Goal: Task Accomplishment & Management: Manage account settings

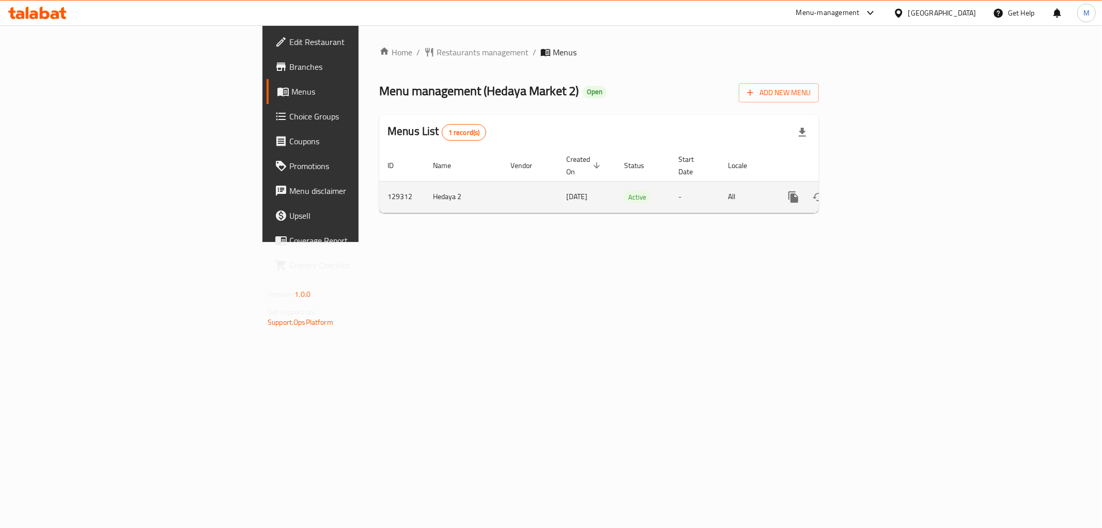
click at [873, 192] on icon "enhanced table" at bounding box center [868, 196] width 9 height 9
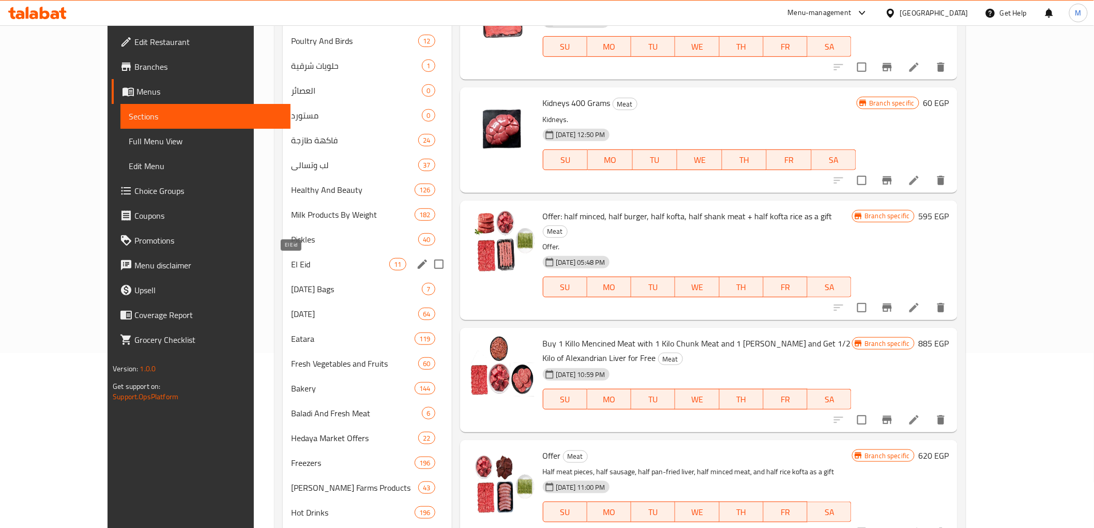
scroll to position [229, 0]
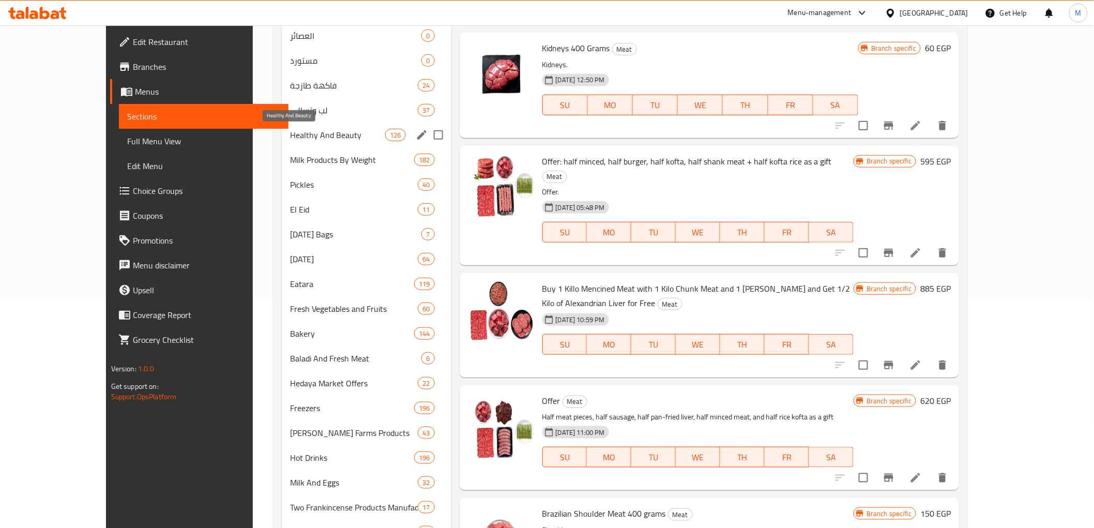
click at [328, 135] on span "Healthy And Beauty" at bounding box center [337, 135] width 95 height 12
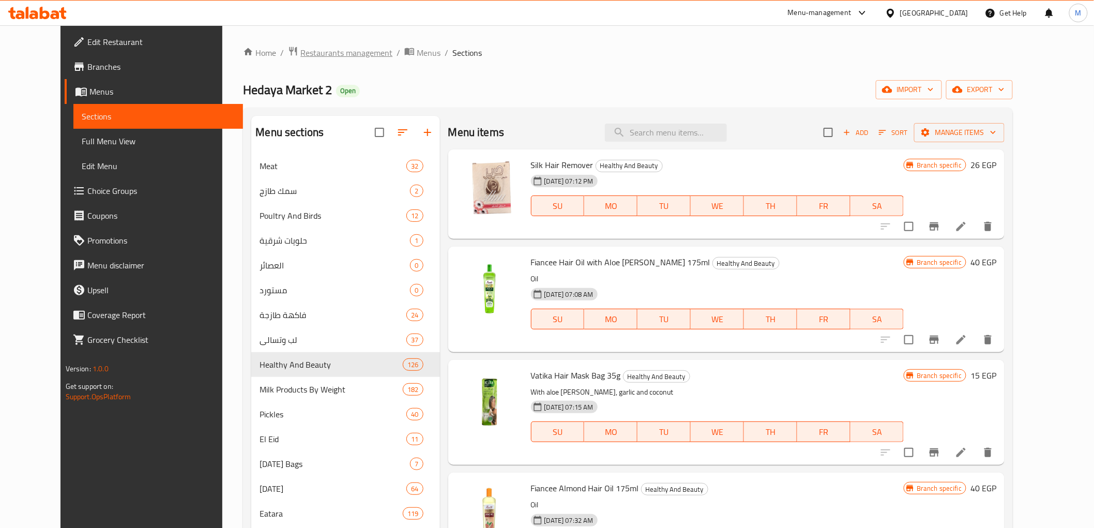
click at [305, 52] on span "Restaurants management" at bounding box center [346, 53] width 92 height 12
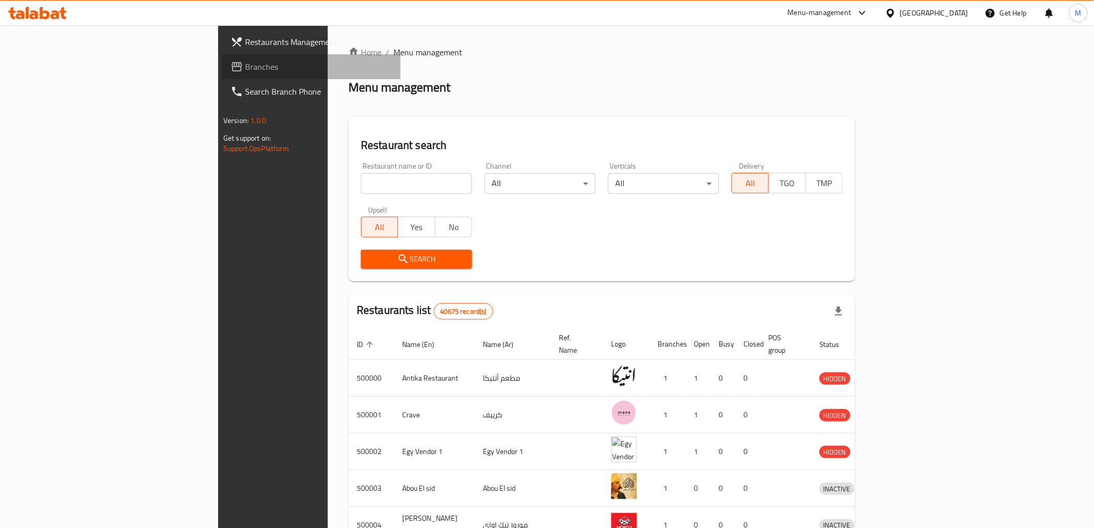
click at [245, 70] on span "Branches" at bounding box center [318, 66] width 147 height 12
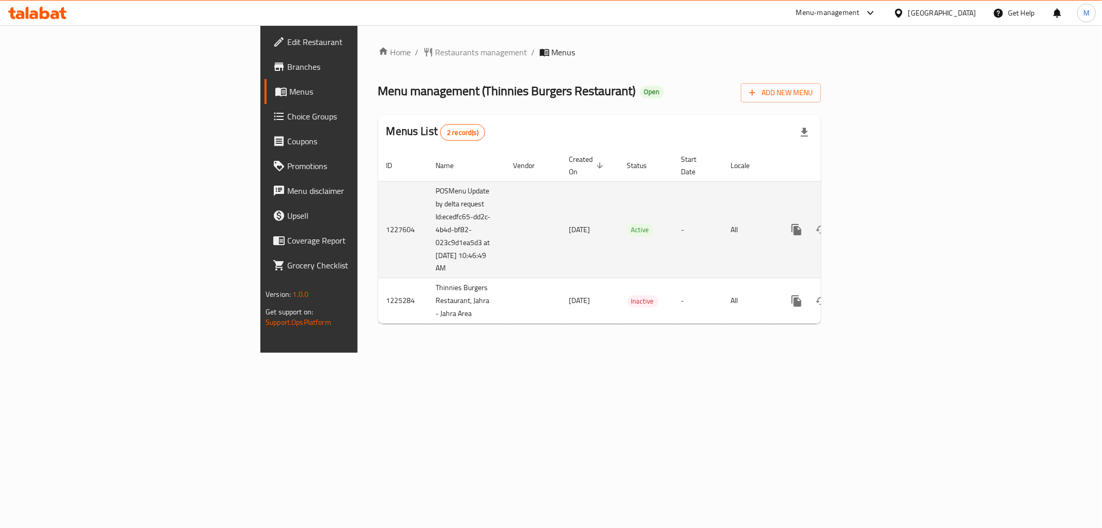
click at [884, 217] on link "enhanced table" at bounding box center [871, 229] width 25 height 25
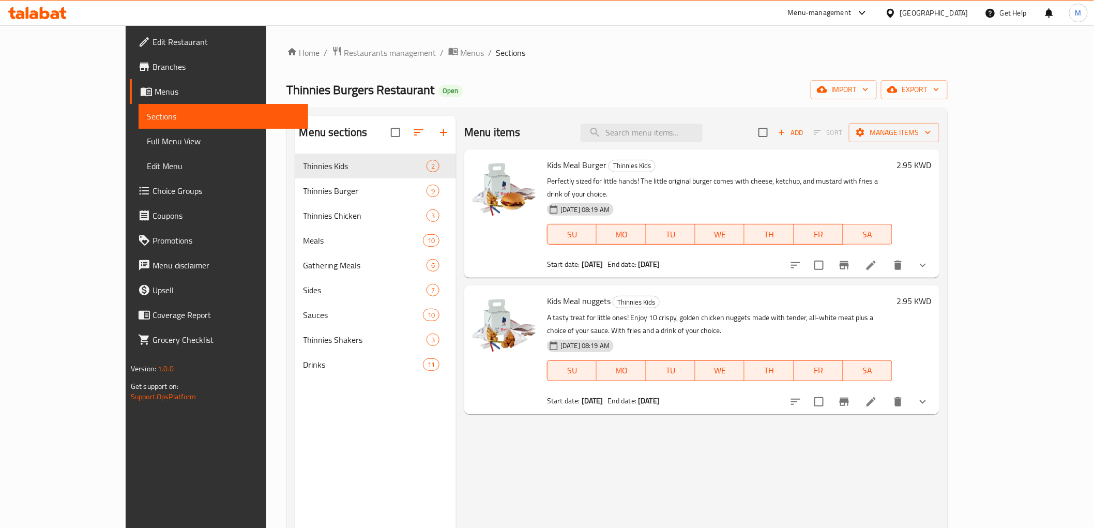
click at [152, 190] on span "Choice Groups" at bounding box center [225, 191] width 147 height 12
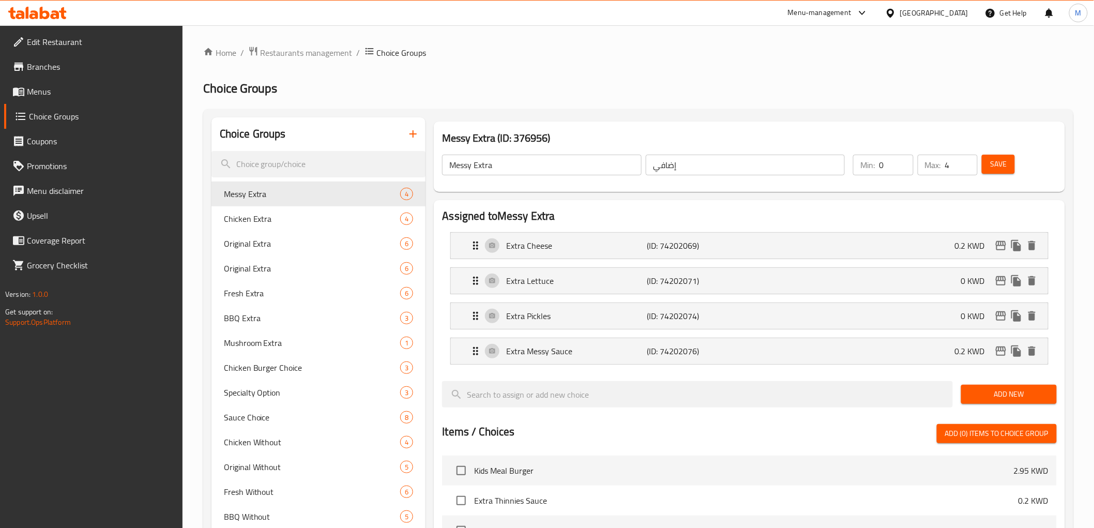
click at [57, 87] on span "Menus" at bounding box center [100, 91] width 147 height 12
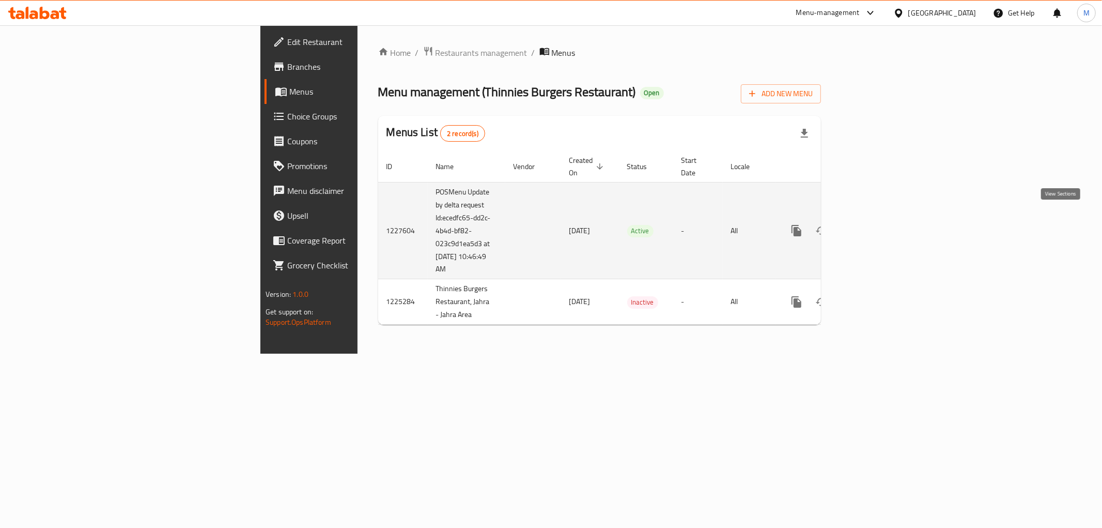
click at [884, 218] on link "enhanced table" at bounding box center [871, 230] width 25 height 25
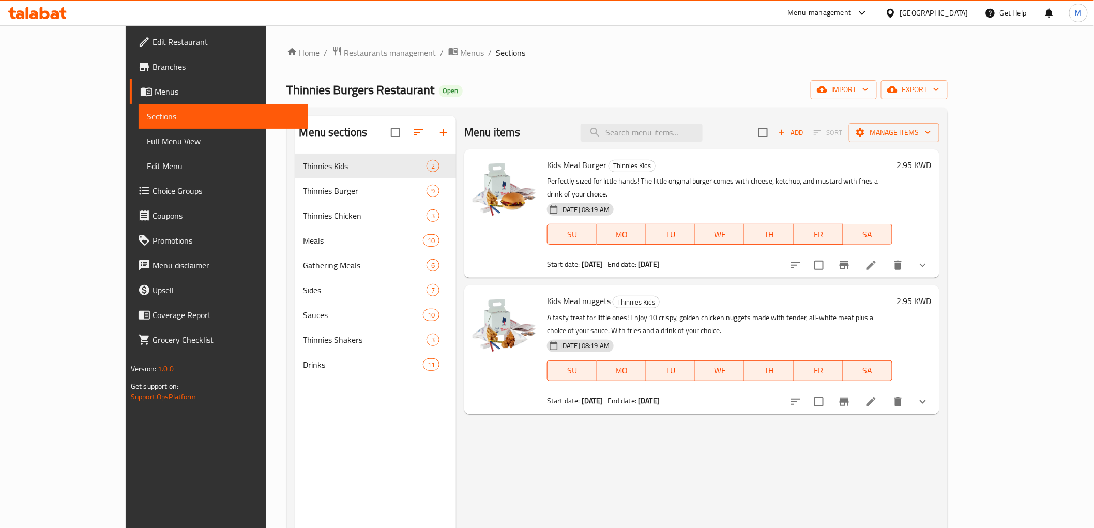
click at [147, 144] on span "Full Menu View" at bounding box center [223, 141] width 153 height 12
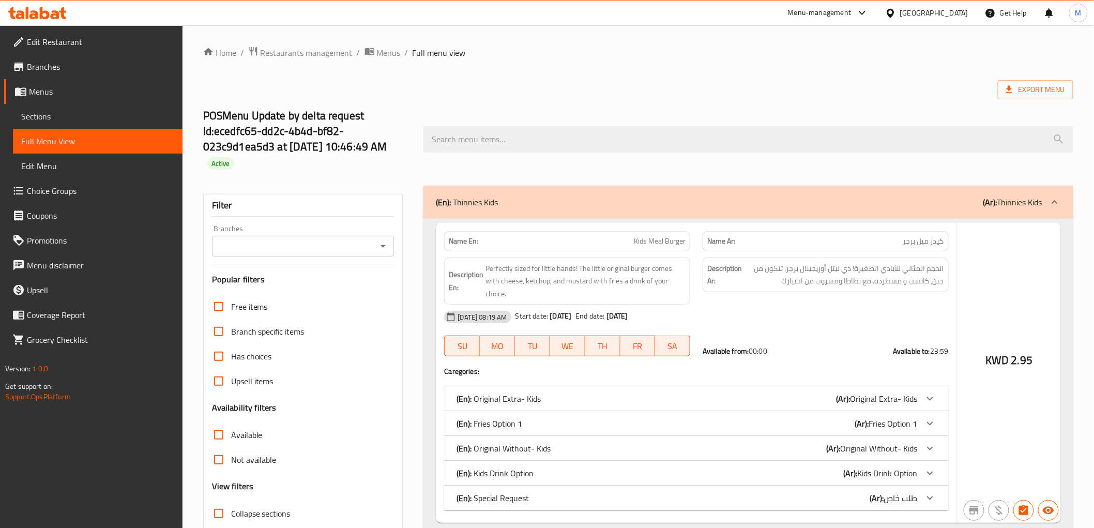
click at [386, 251] on icon "Open" at bounding box center [383, 246] width 12 height 12
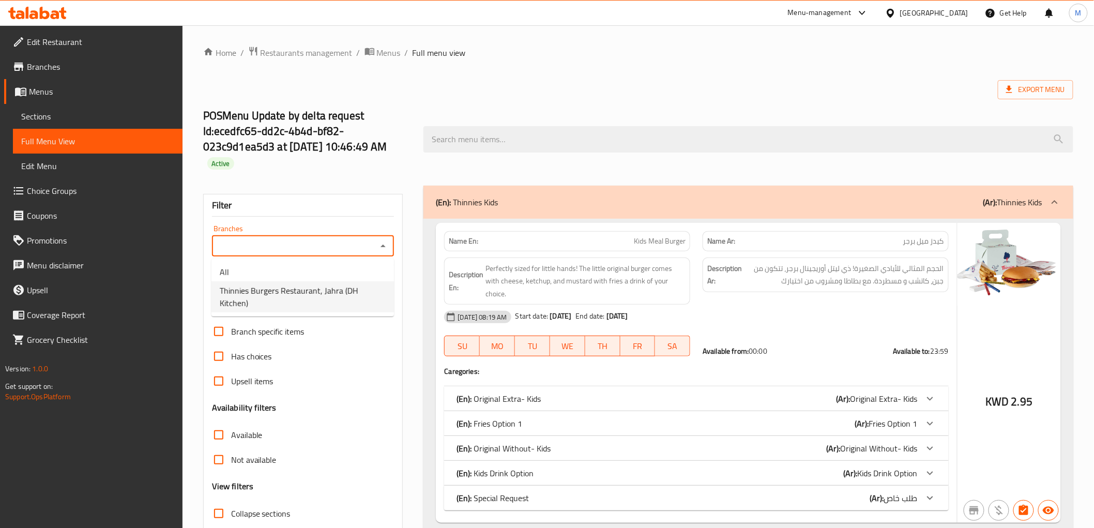
click at [360, 290] on span "Thinnies Burgers Restaurant, Jahra (DH Kitchen)" at bounding box center [303, 296] width 166 height 25
type input "Thinnies Burgers Restaurant, Jahra (DH Kitchen)"
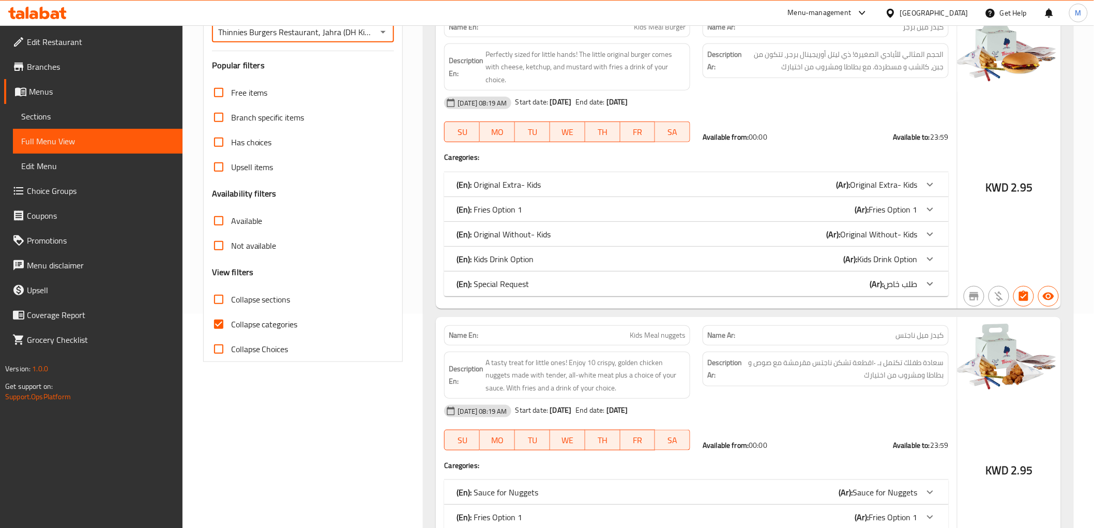
scroll to position [229, 0]
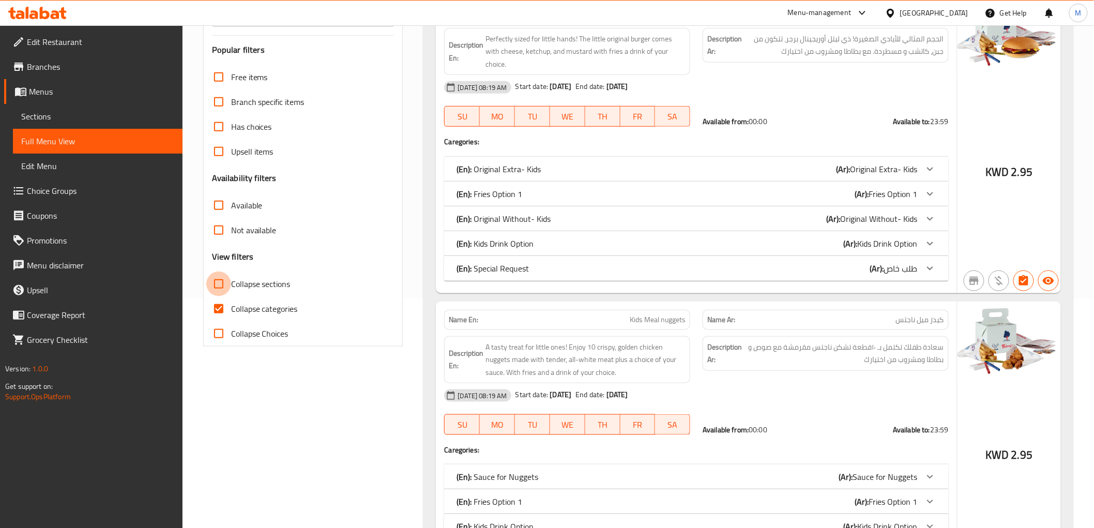
click at [215, 285] on input "Collapse sections" at bounding box center [218, 283] width 25 height 25
checkbox input "true"
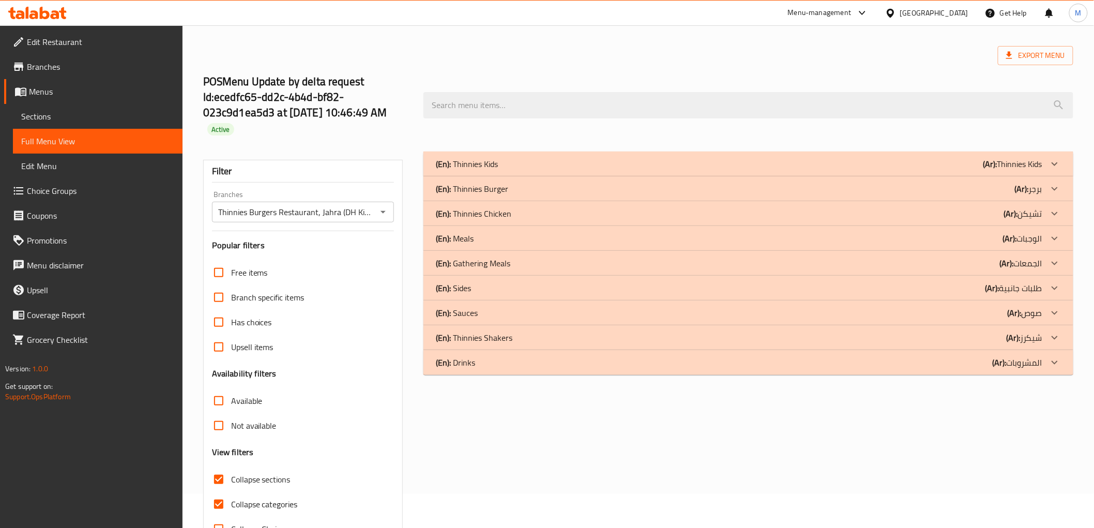
scroll to position [0, 0]
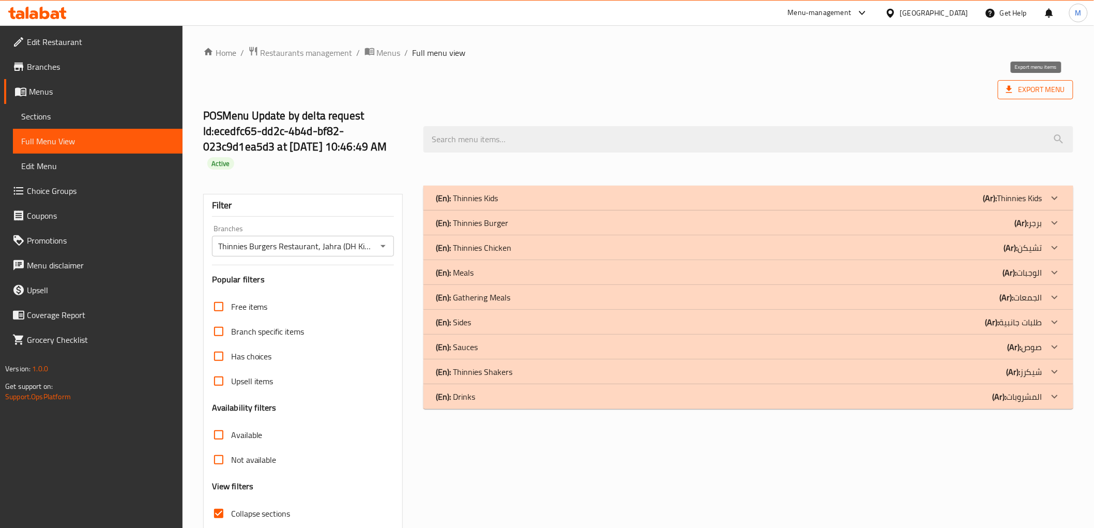
click at [1036, 89] on span "Export Menu" at bounding box center [1035, 89] width 59 height 13
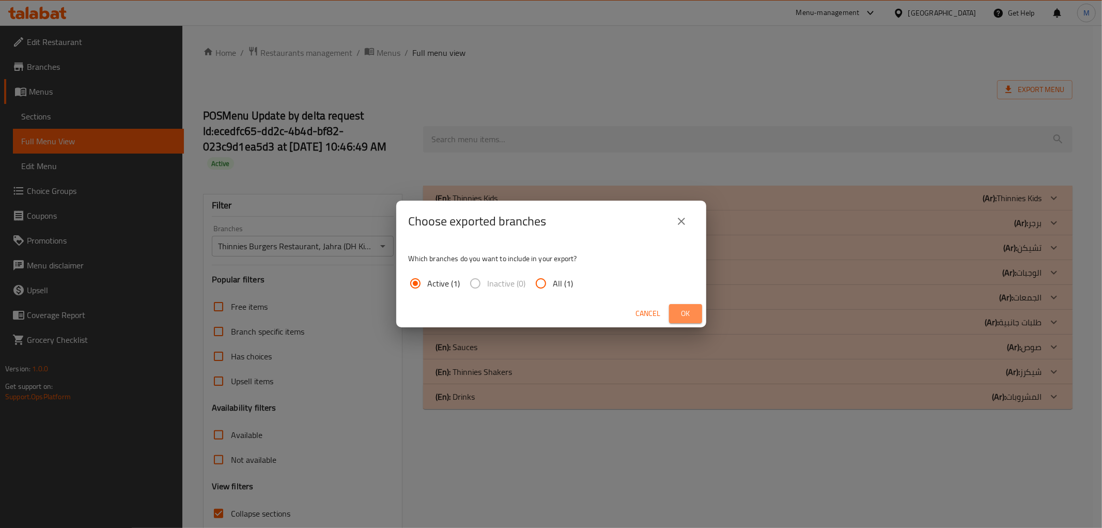
click at [683, 314] on span "Ok" at bounding box center [686, 313] width 17 height 13
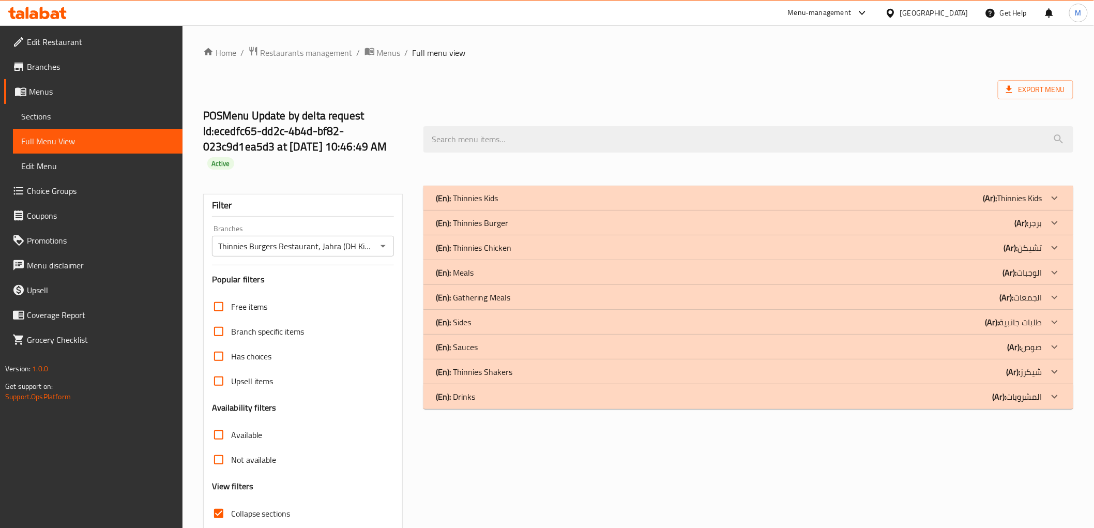
click at [76, 63] on span "Branches" at bounding box center [100, 66] width 147 height 12
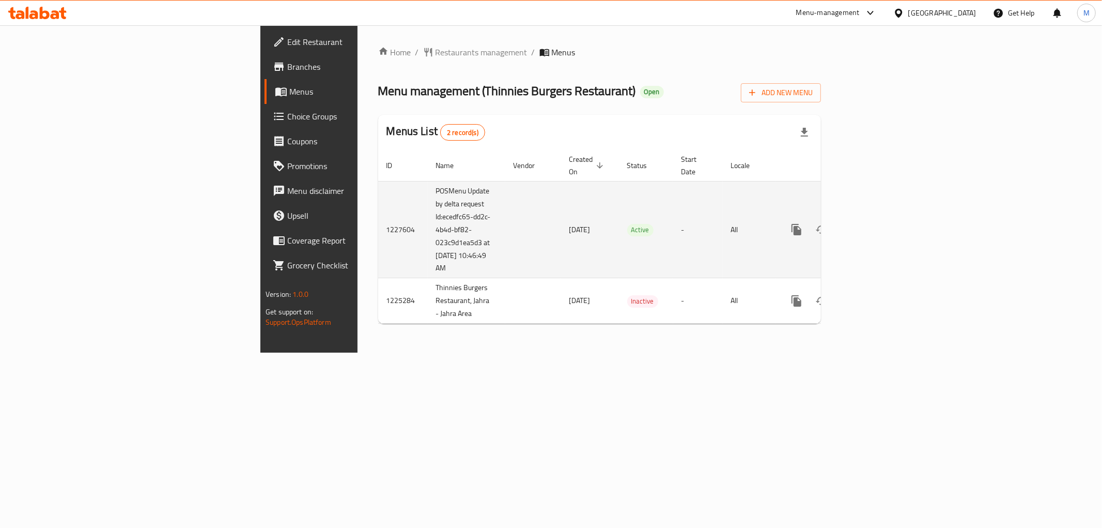
click at [876, 225] on icon "enhanced table" at bounding box center [871, 229] width 9 height 9
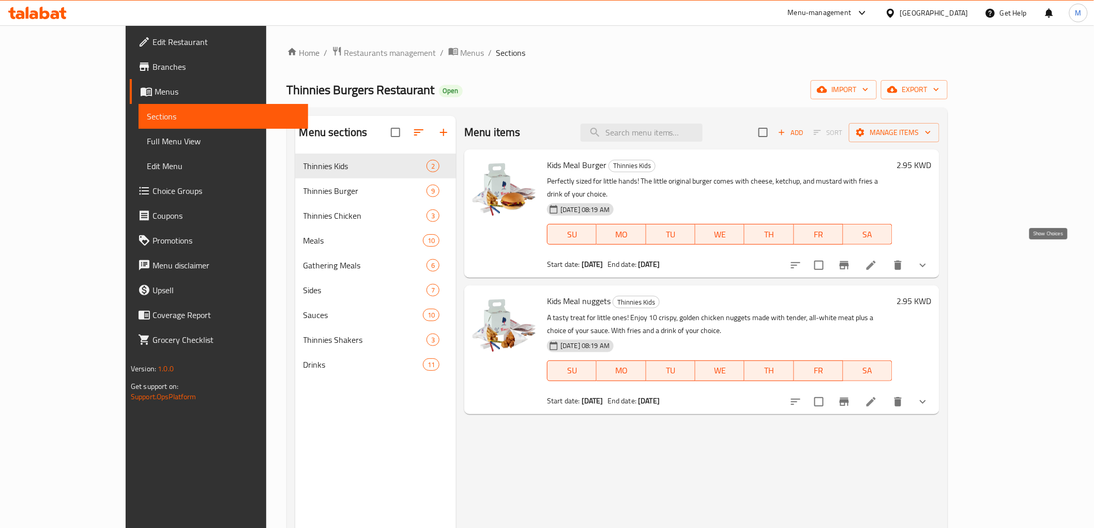
click at [929, 259] on icon "show more" at bounding box center [922, 265] width 12 height 12
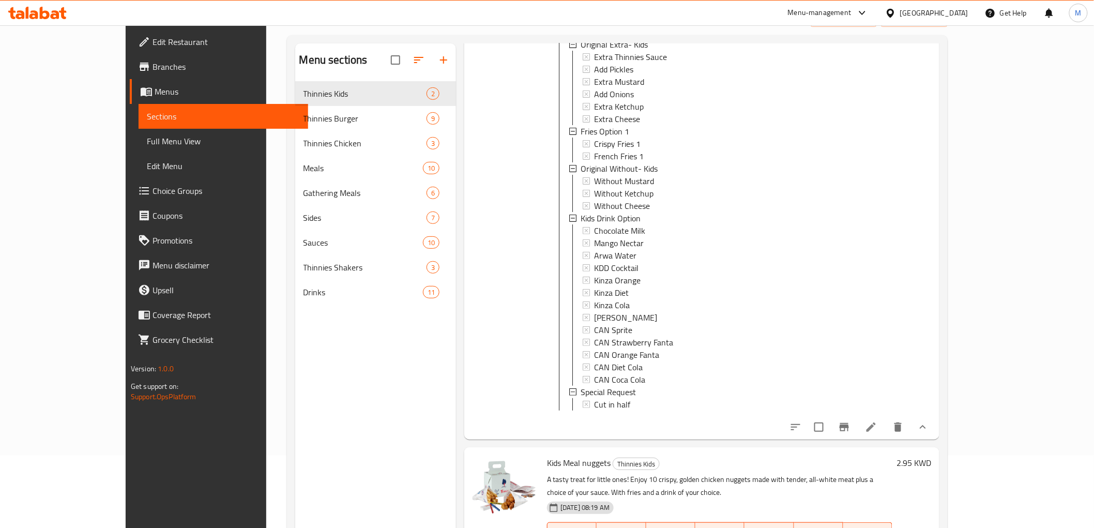
scroll to position [115, 0]
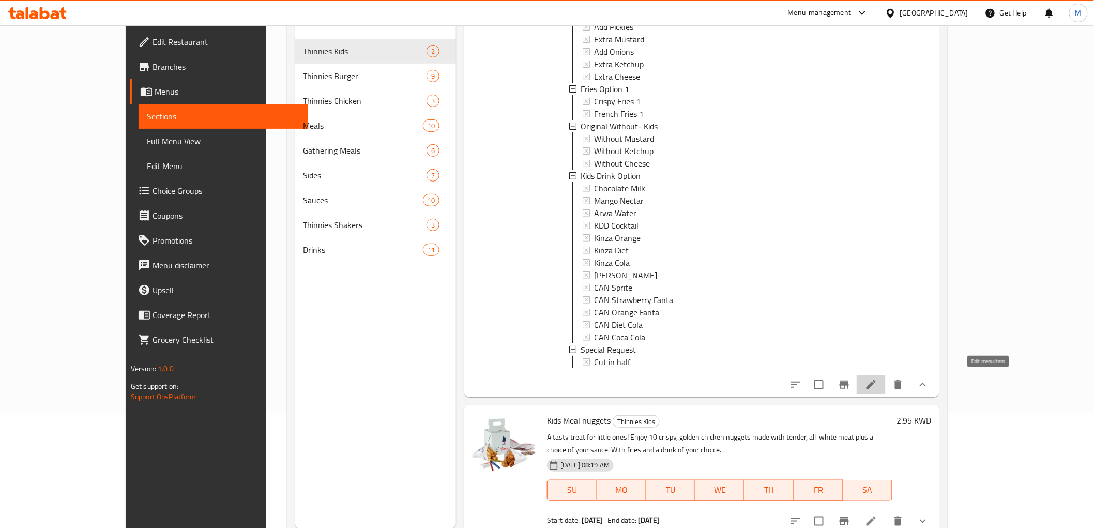
click at [877, 381] on icon at bounding box center [871, 384] width 12 height 12
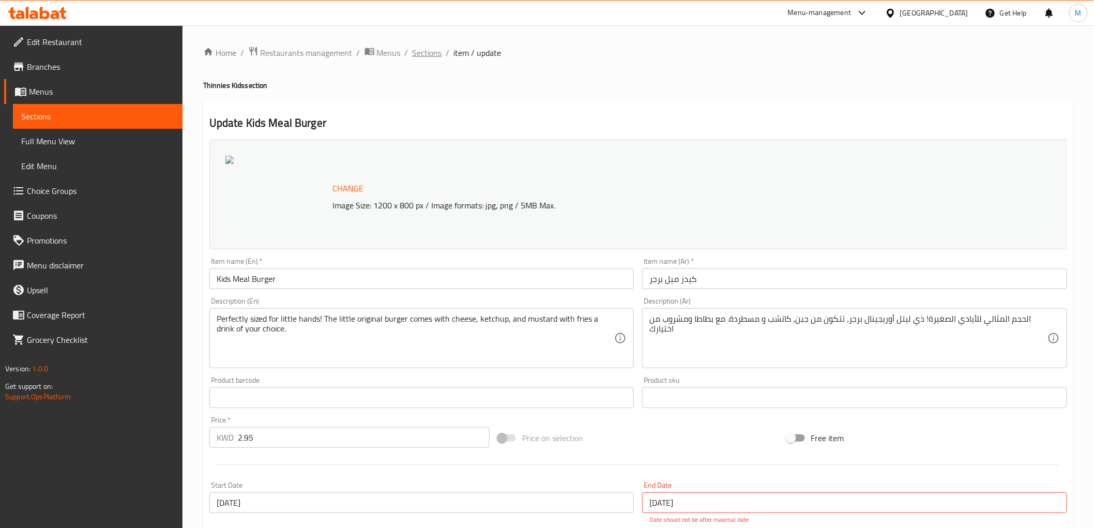
click at [428, 54] on span "Sections" at bounding box center [426, 53] width 29 height 12
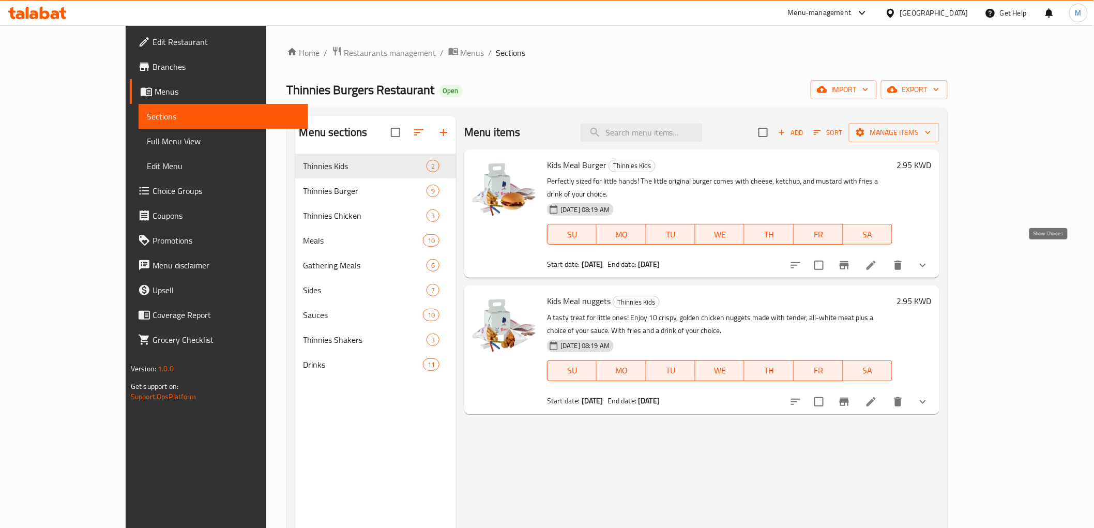
click at [929, 259] on icon "show more" at bounding box center [922, 265] width 12 height 12
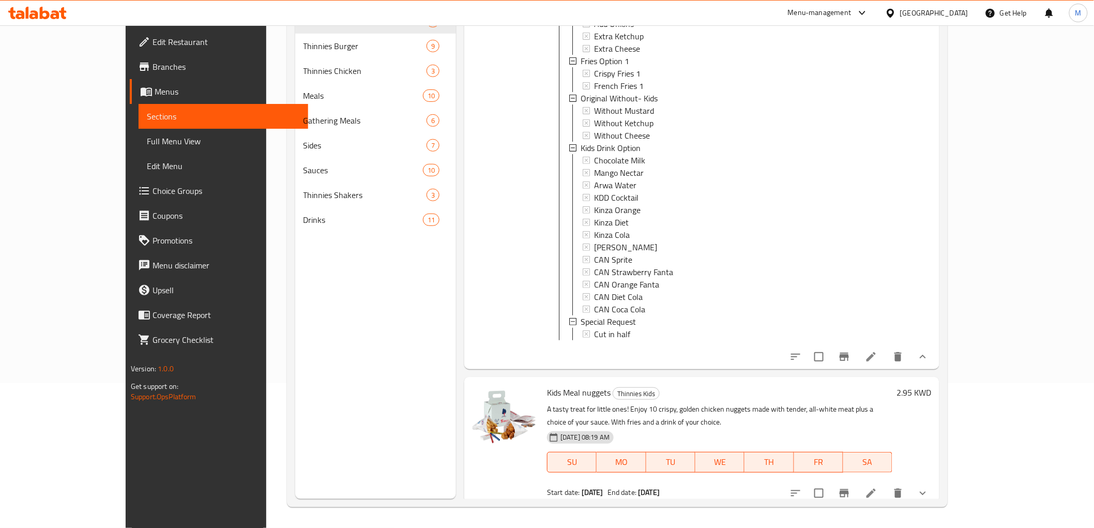
scroll to position [179, 0]
click at [876, 350] on icon at bounding box center [870, 354] width 9 height 9
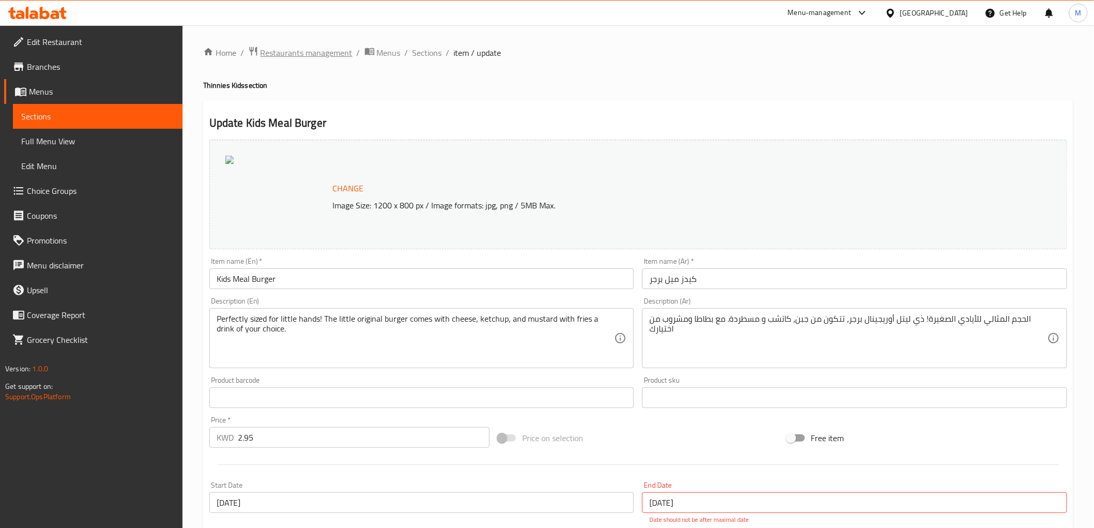
click at [322, 47] on span "Restaurants management" at bounding box center [307, 53] width 92 height 12
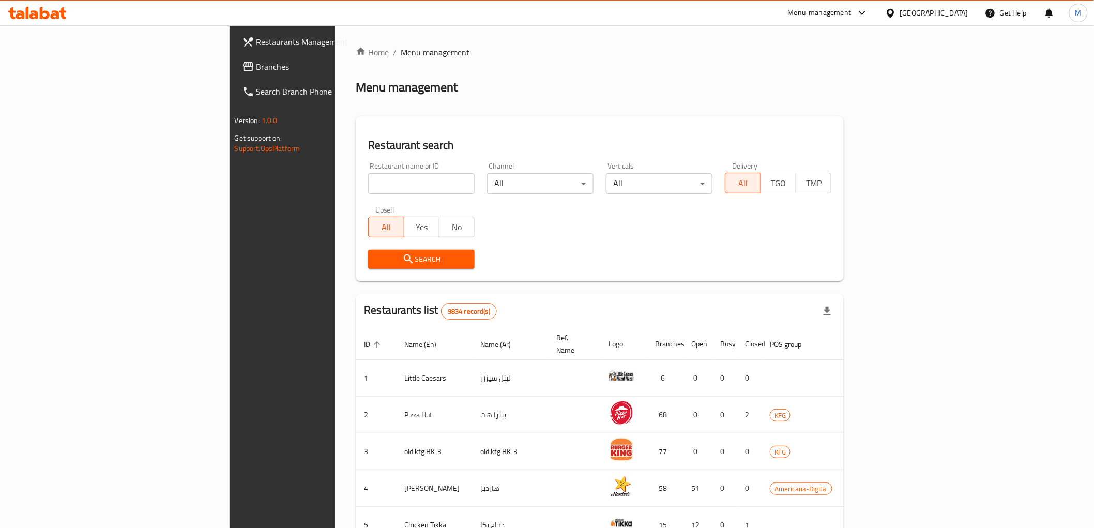
click at [952, 11] on div "[GEOGRAPHIC_DATA]" at bounding box center [934, 12] width 68 height 11
click at [849, 270] on div "United Arab Emirates" at bounding box center [856, 270] width 68 height 11
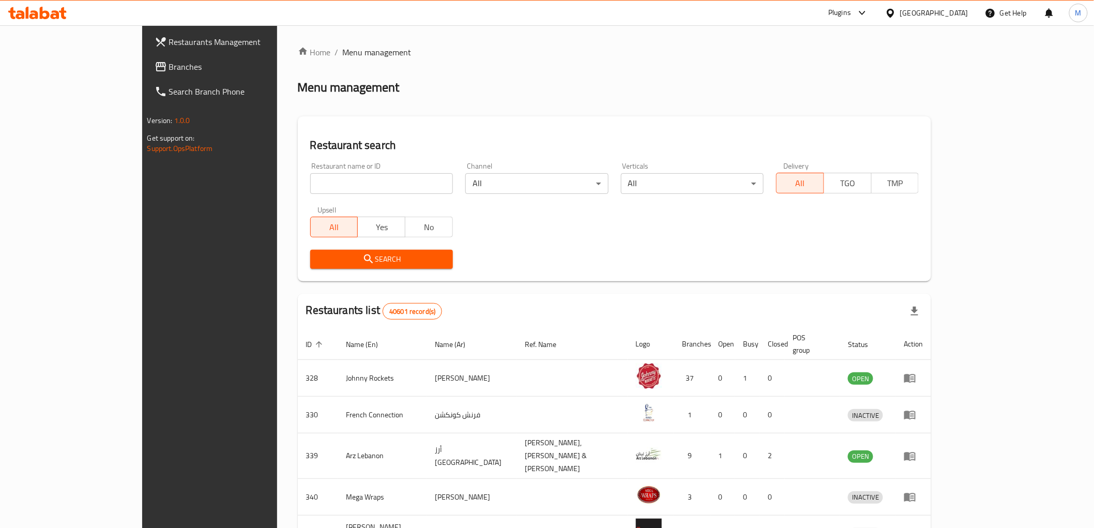
click at [408, 192] on input "search" at bounding box center [381, 183] width 143 height 21
click at [169, 68] on span "Branches" at bounding box center [242, 66] width 147 height 12
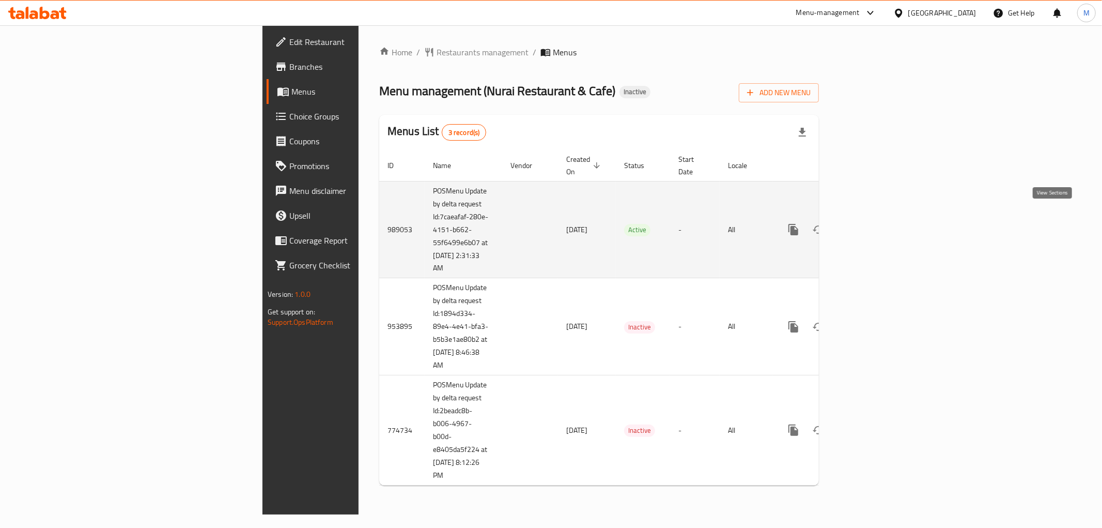
click at [881, 217] on div "enhanced table" at bounding box center [831, 229] width 99 height 25
click at [875, 223] on icon "enhanced table" at bounding box center [868, 229] width 12 height 12
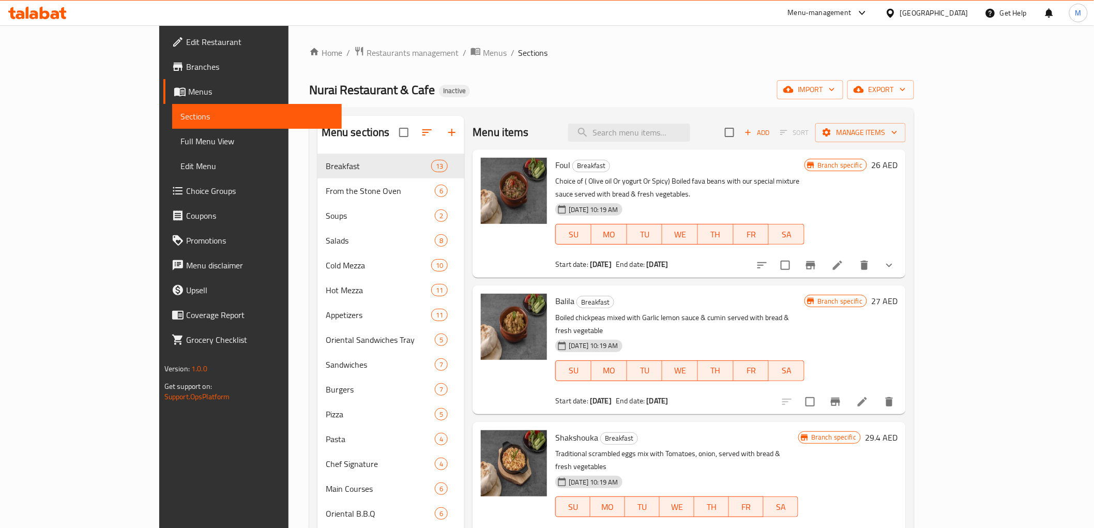
click at [180, 145] on span "Full Menu View" at bounding box center [256, 141] width 153 height 12
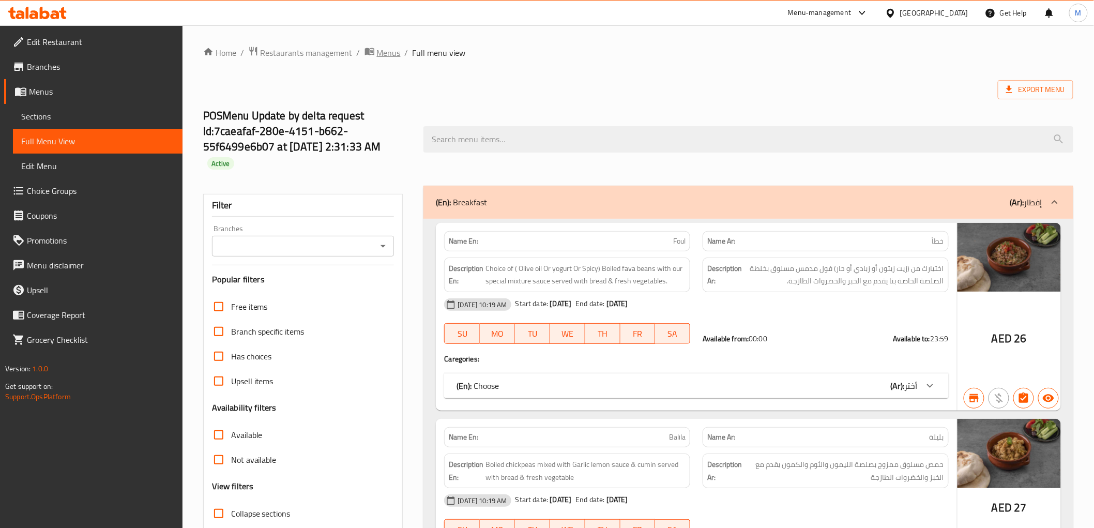
click at [393, 50] on span "Menus" at bounding box center [389, 53] width 24 height 12
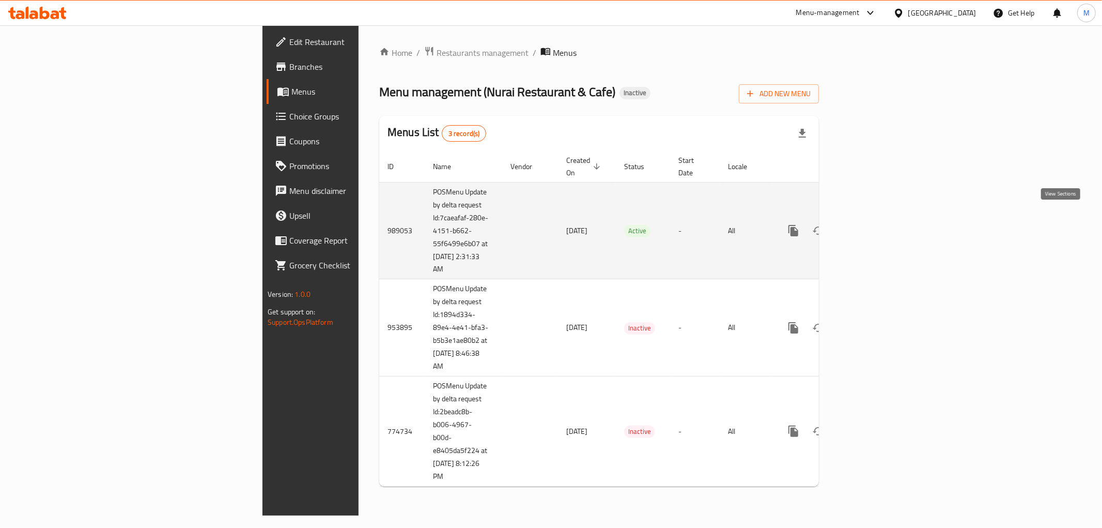
click at [881, 223] on link "enhanced table" at bounding box center [868, 230] width 25 height 25
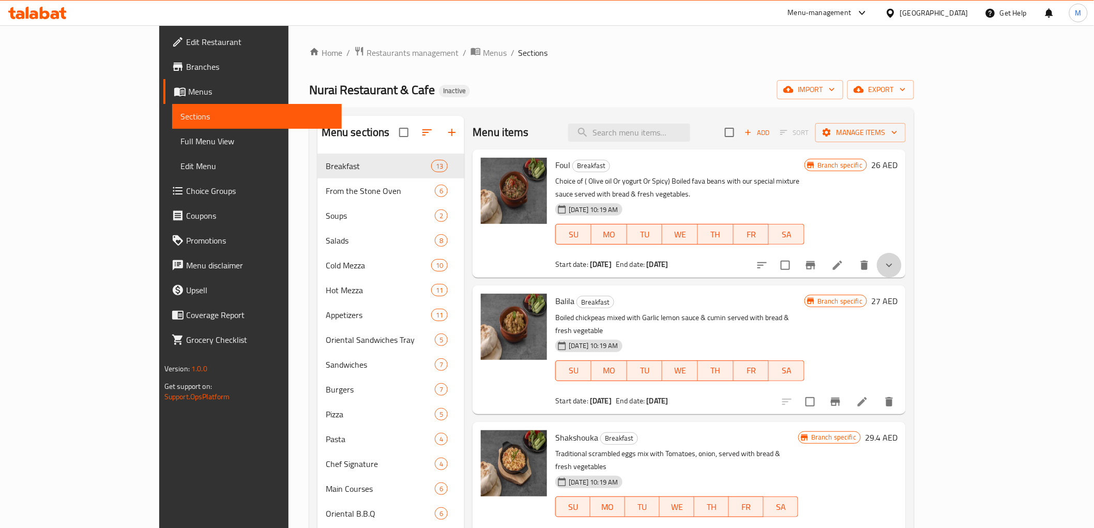
click at [901, 253] on button "show more" at bounding box center [889, 265] width 25 height 25
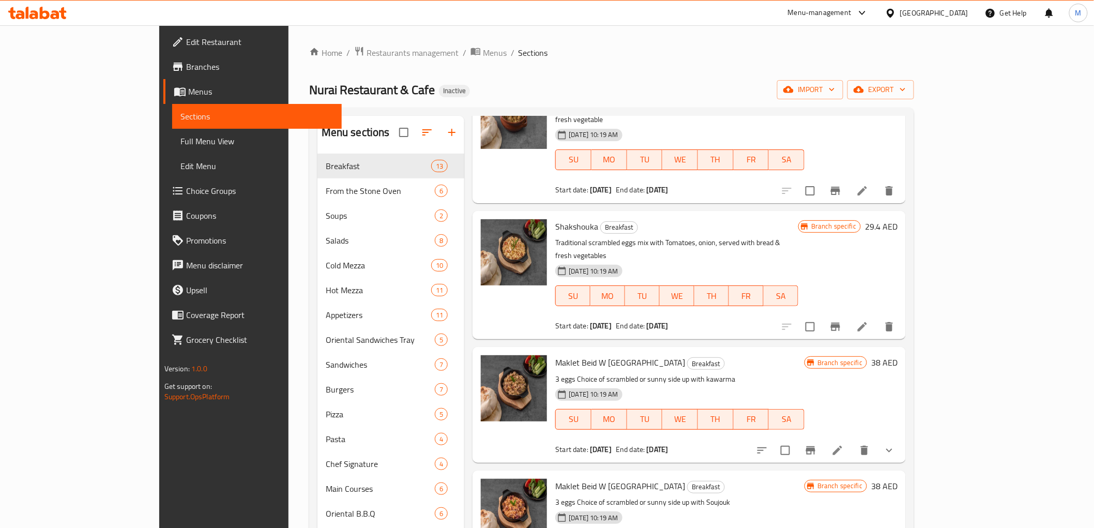
scroll to position [172, 0]
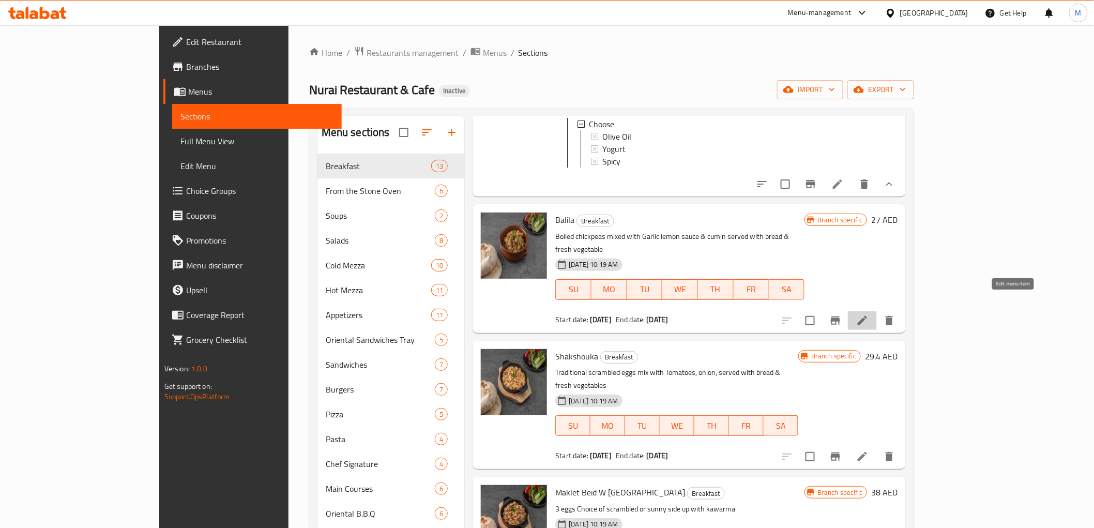
click at [868, 314] on icon at bounding box center [862, 320] width 12 height 12
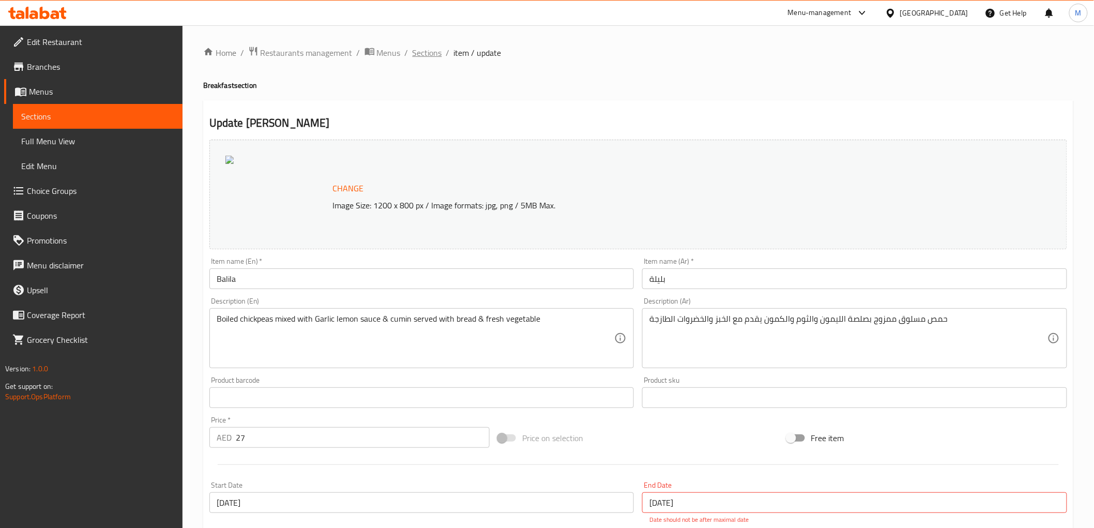
click at [424, 56] on span "Sections" at bounding box center [426, 53] width 29 height 12
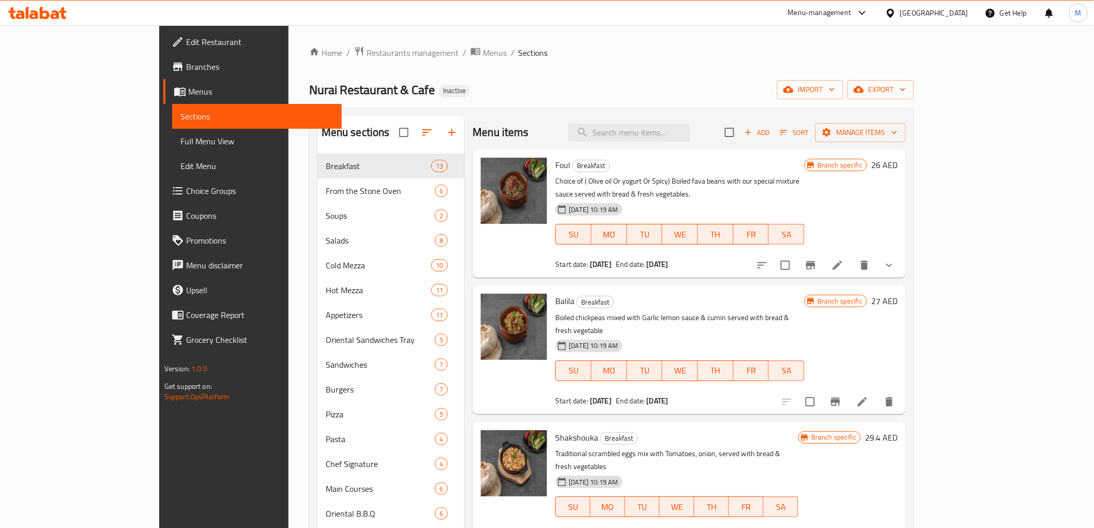
click at [895, 259] on icon "show more" at bounding box center [889, 265] width 12 height 12
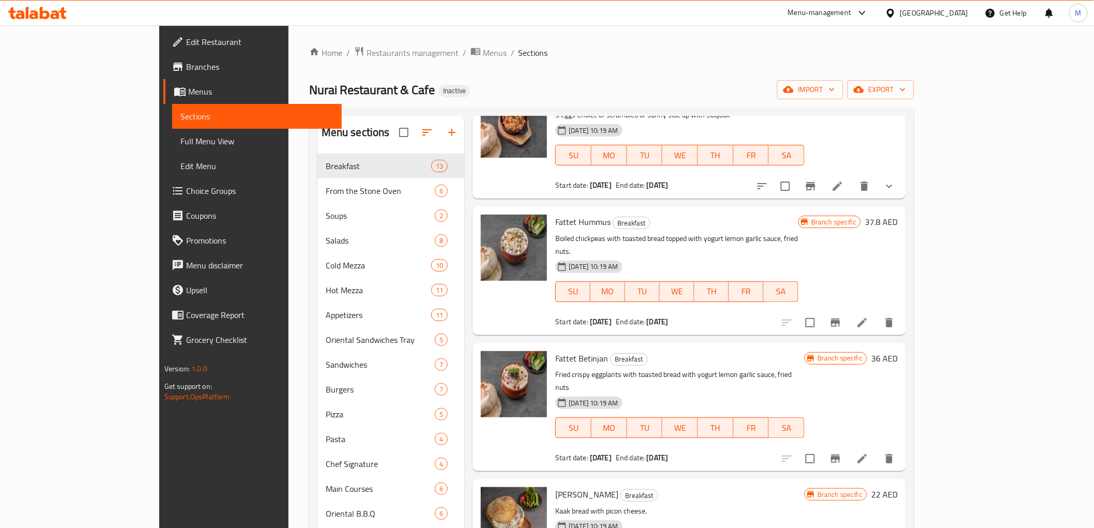
scroll to position [632, 0]
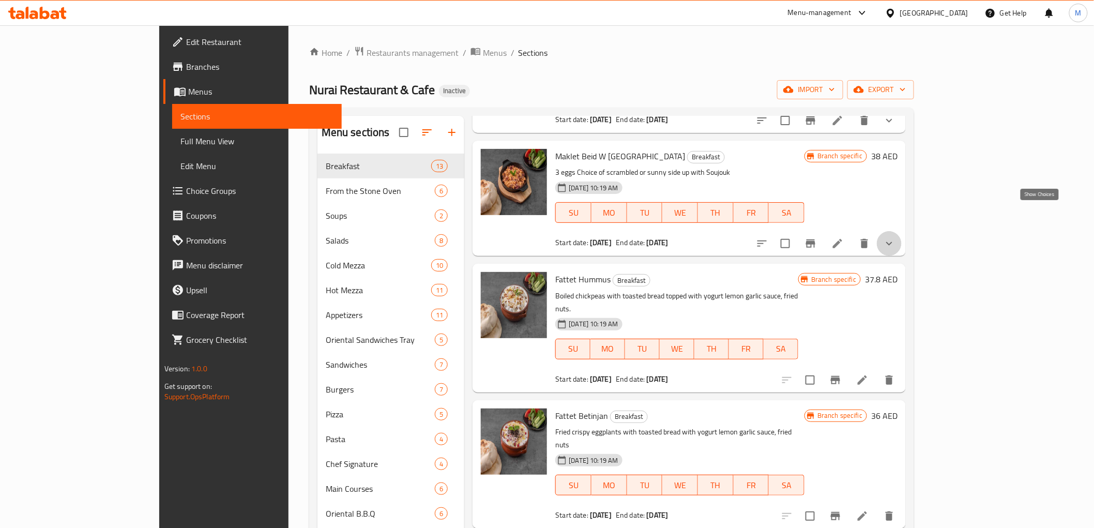
drag, startPoint x: 1039, startPoint y: 214, endPoint x: 747, endPoint y: 223, distance: 292.2
click at [802, 268] on div "Fattet Hummus Breakfast Boiled chickpeas with toasted bread topped with yogurt …" at bounding box center [676, 328] width 251 height 120
click at [901, 231] on button "show more" at bounding box center [889, 243] width 25 height 25
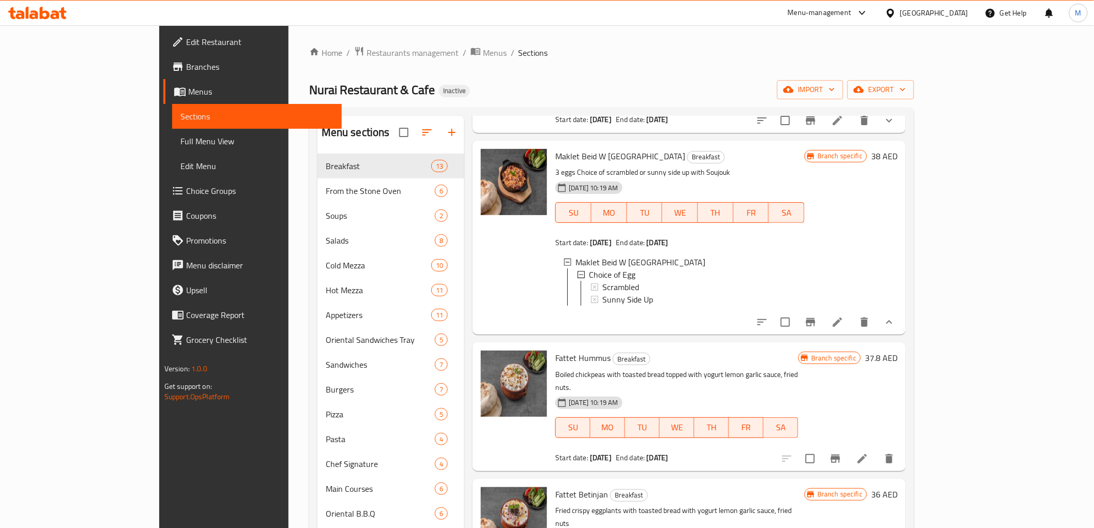
click at [897, 286] on div "Branch specific 38 AED" at bounding box center [850, 237] width 93 height 177
click at [842, 317] on icon at bounding box center [837, 321] width 9 height 9
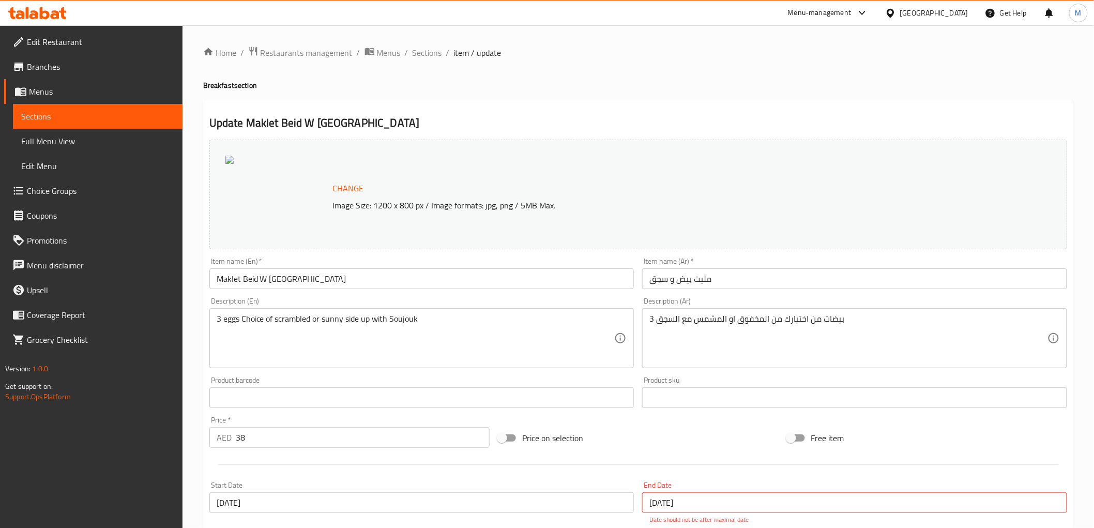
click at [442, 49] on ol "Home / Restaurants management / Menus / Sections / item / update" at bounding box center [638, 52] width 870 height 13
click at [430, 53] on span "Sections" at bounding box center [426, 53] width 29 height 12
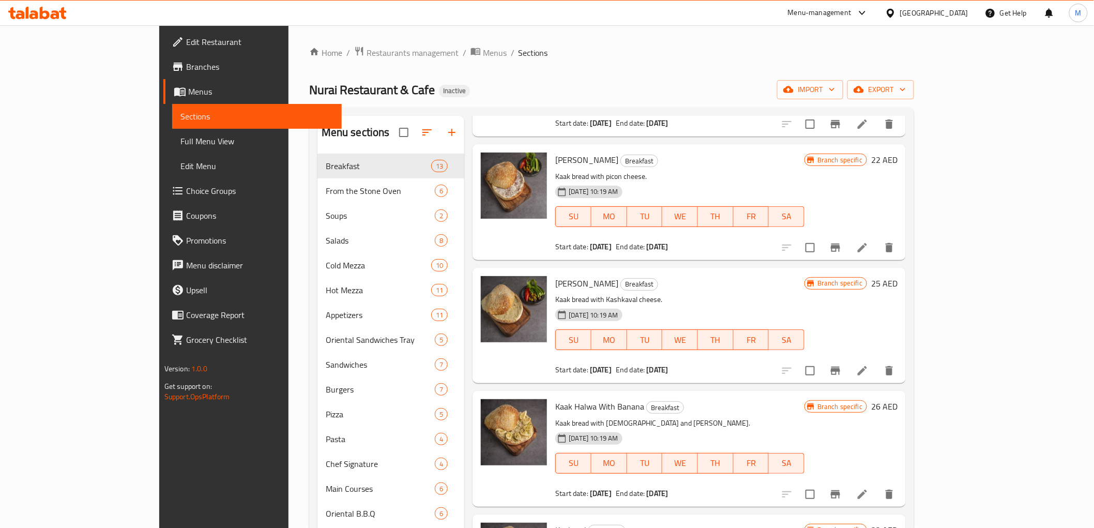
scroll to position [836, 0]
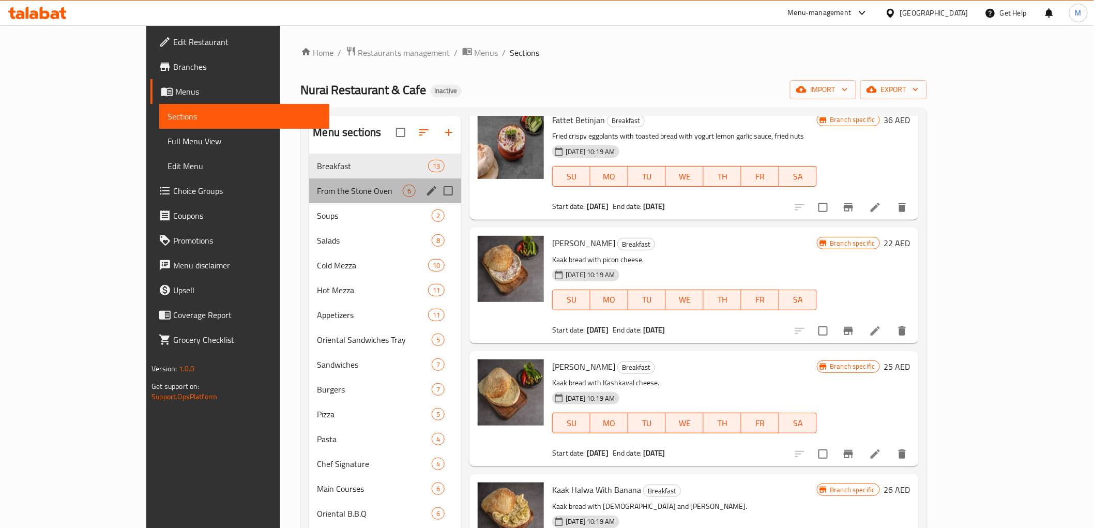
click at [309, 196] on div "From the Stone Oven 6" at bounding box center [385, 190] width 152 height 25
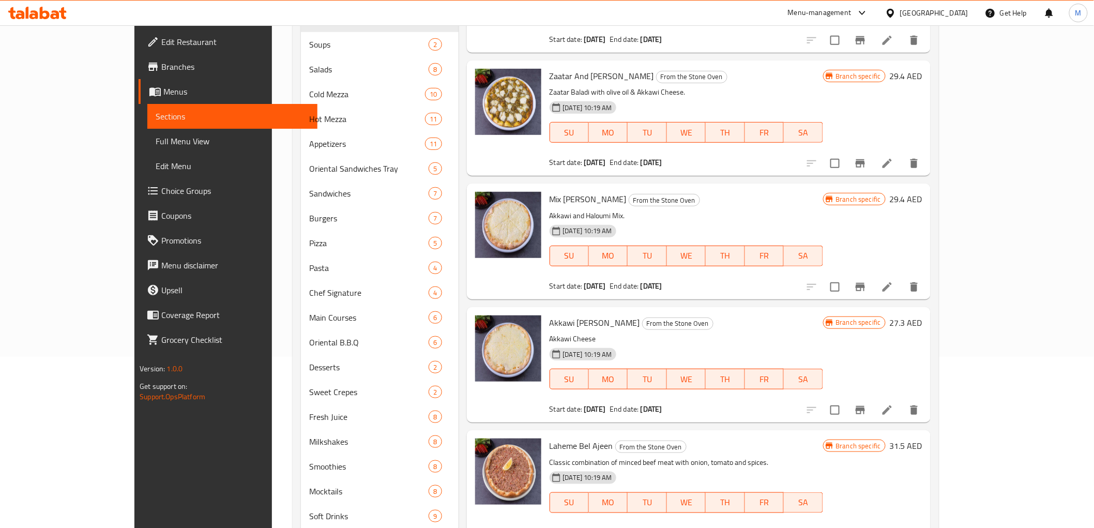
scroll to position [204, 0]
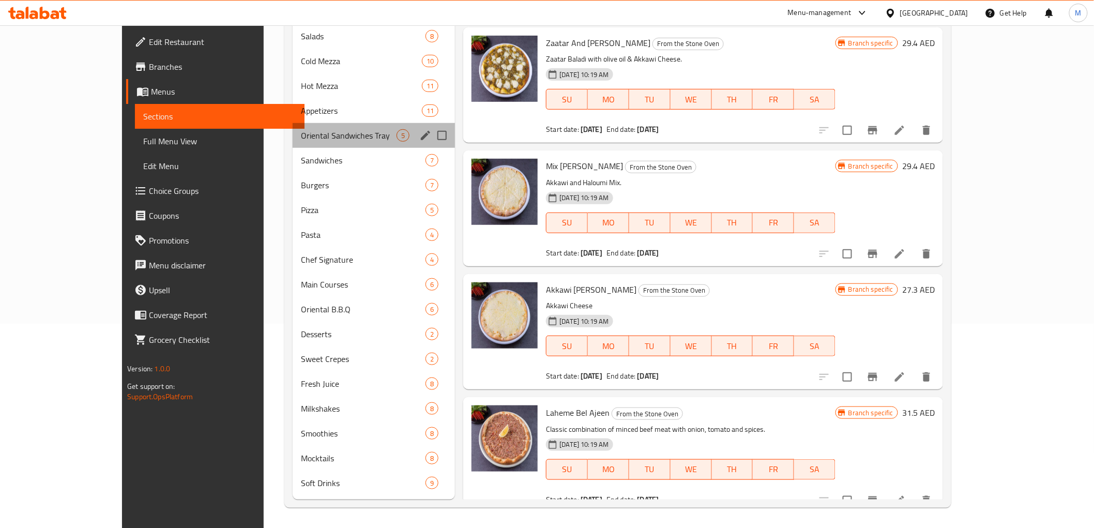
click at [293, 146] on div "Oriental Sandwiches Tray 5" at bounding box center [374, 135] width 163 height 25
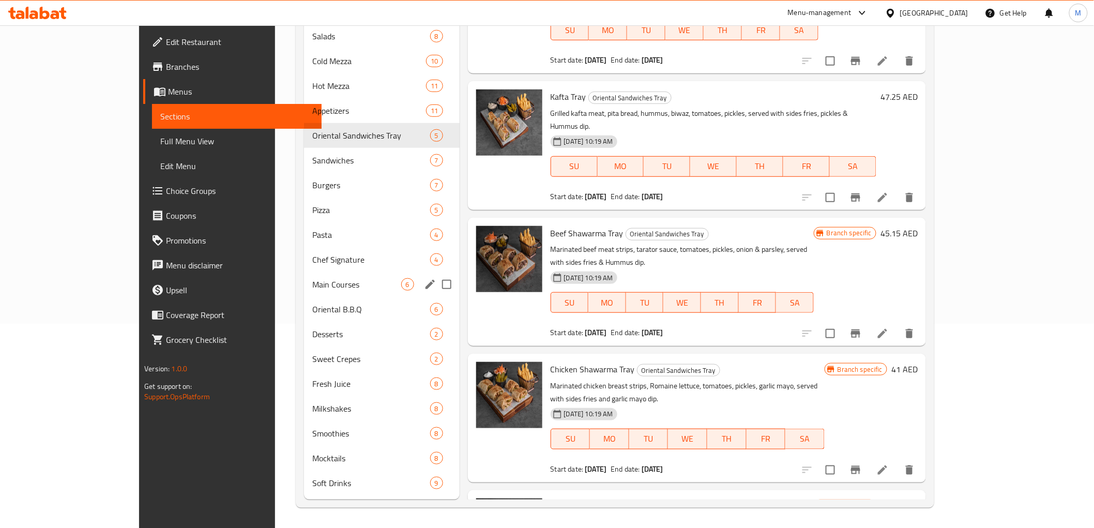
click at [275, 271] on div "Home / Restaurants management / Menus / Sections Nurai Restaurant & Cafe Inacti…" at bounding box center [615, 174] width 680 height 707
click at [304, 273] on div "Main Courses 6" at bounding box center [382, 284] width 156 height 25
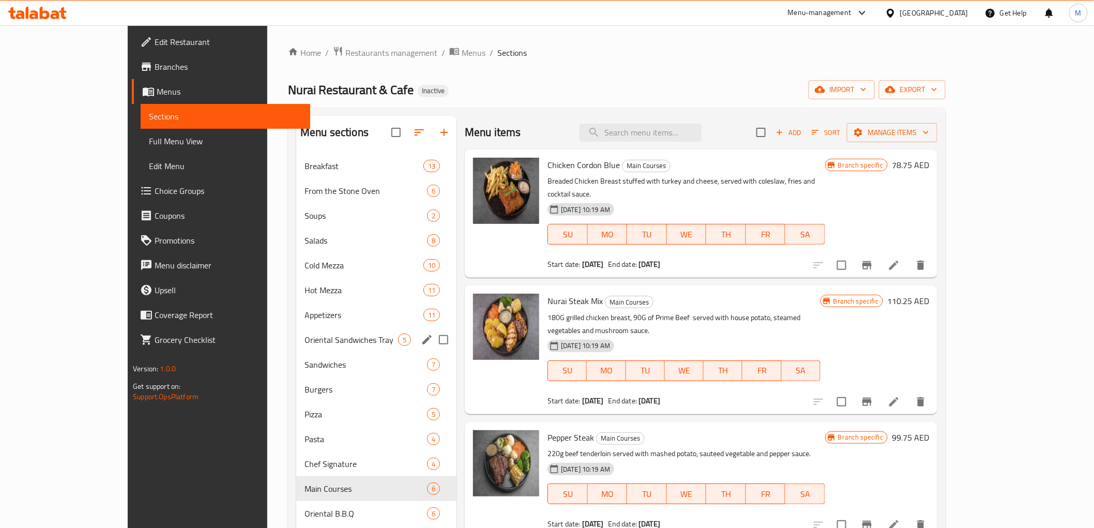
click at [304, 335] on span "Oriental Sandwiches Tray" at bounding box center [351, 339] width 94 height 12
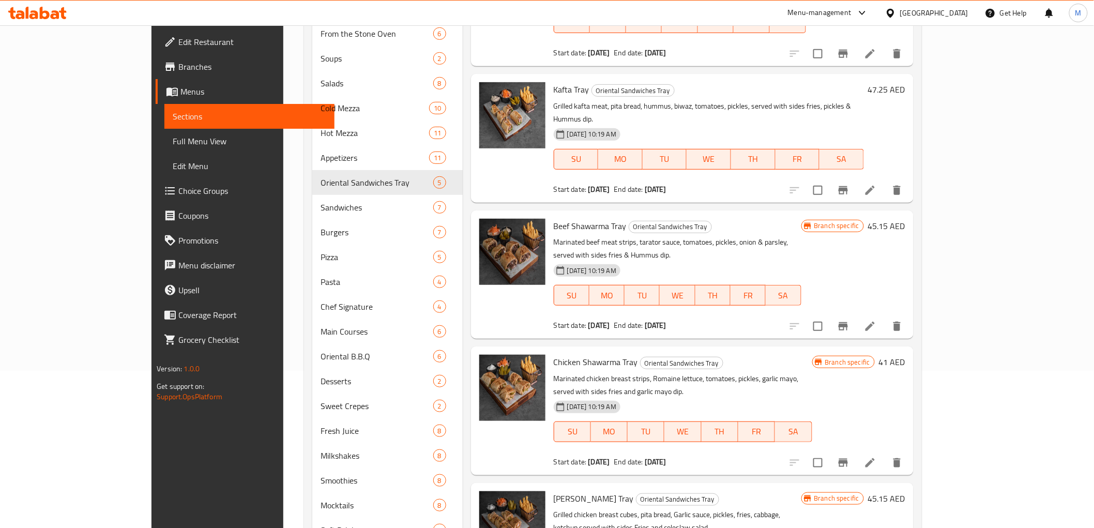
scroll to position [204, 0]
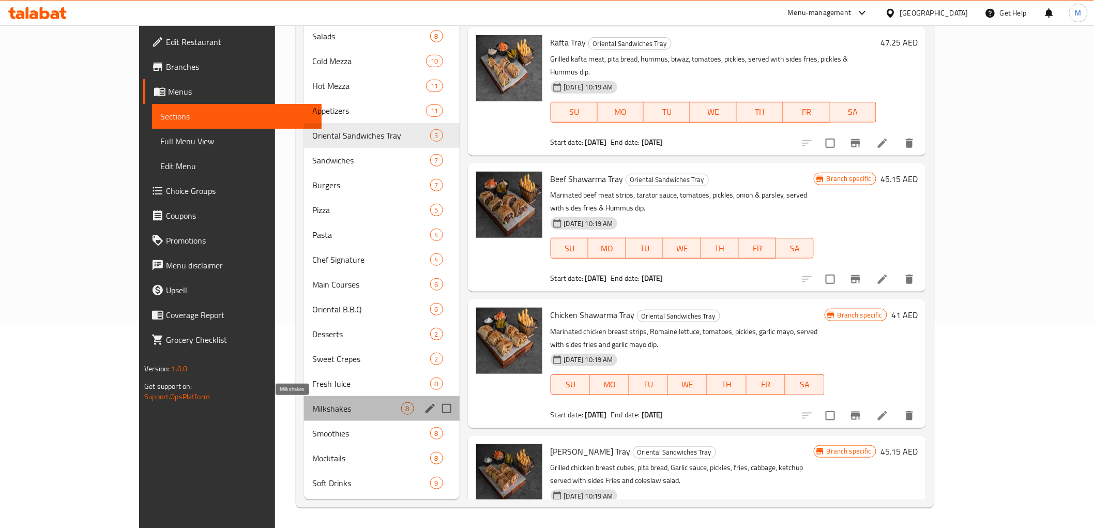
click at [335, 411] on span "Milkshakes" at bounding box center [356, 408] width 89 height 12
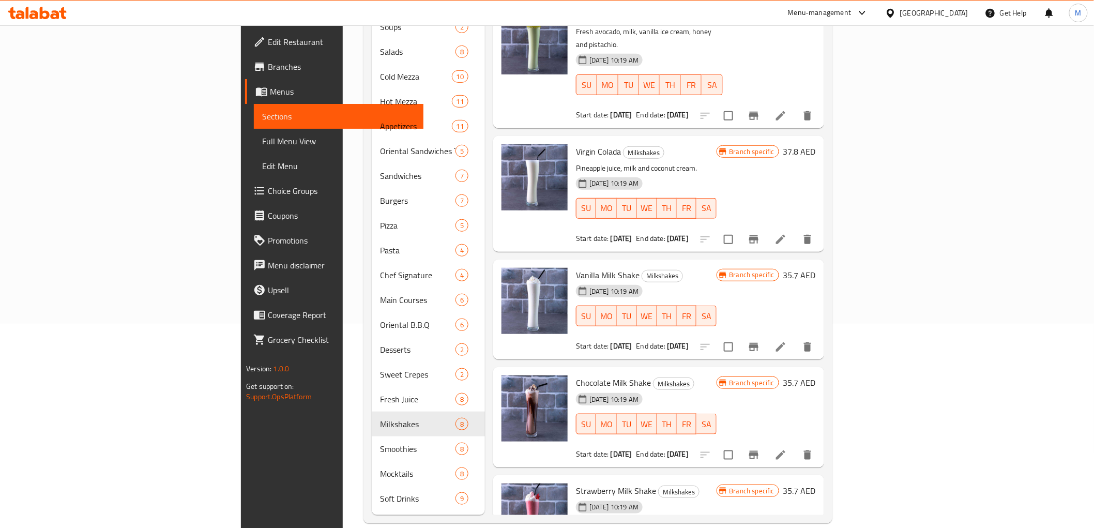
scroll to position [362, 0]
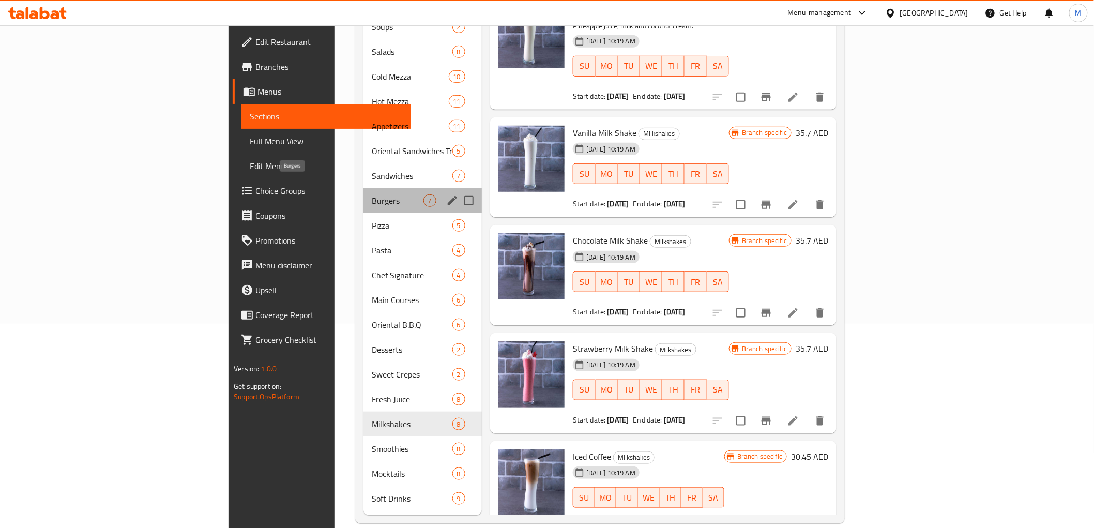
click at [372, 194] on span "Burgers" at bounding box center [398, 200] width 52 height 12
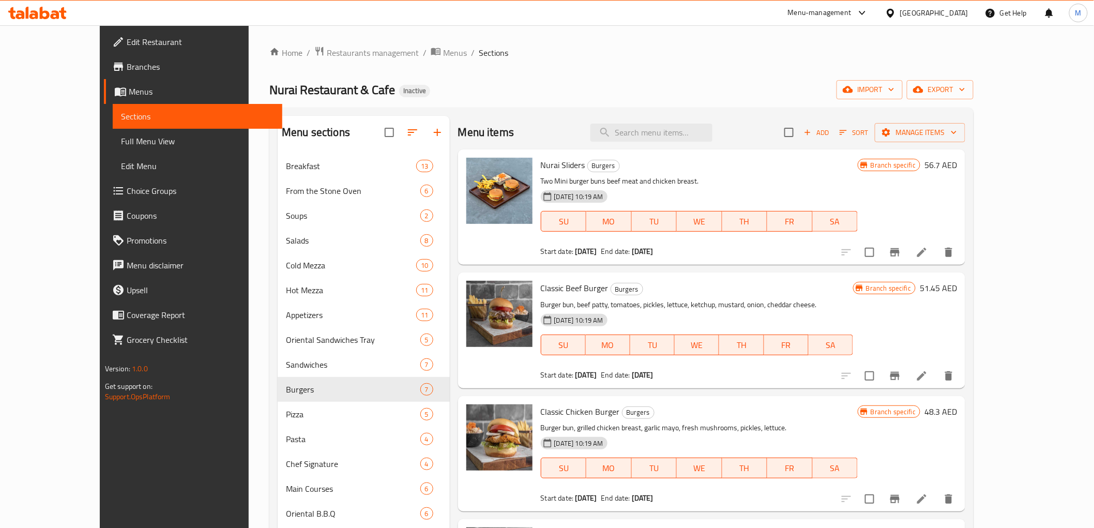
click at [121, 143] on span "Full Menu View" at bounding box center [197, 141] width 153 height 12
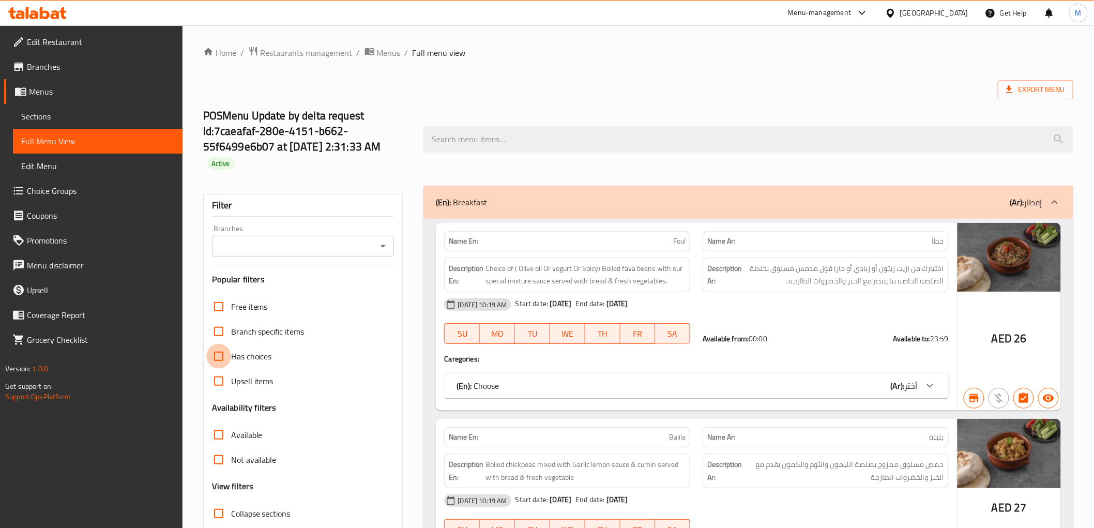
click at [215, 359] on input "Has choices" at bounding box center [218, 356] width 25 height 25
checkbox input "true"
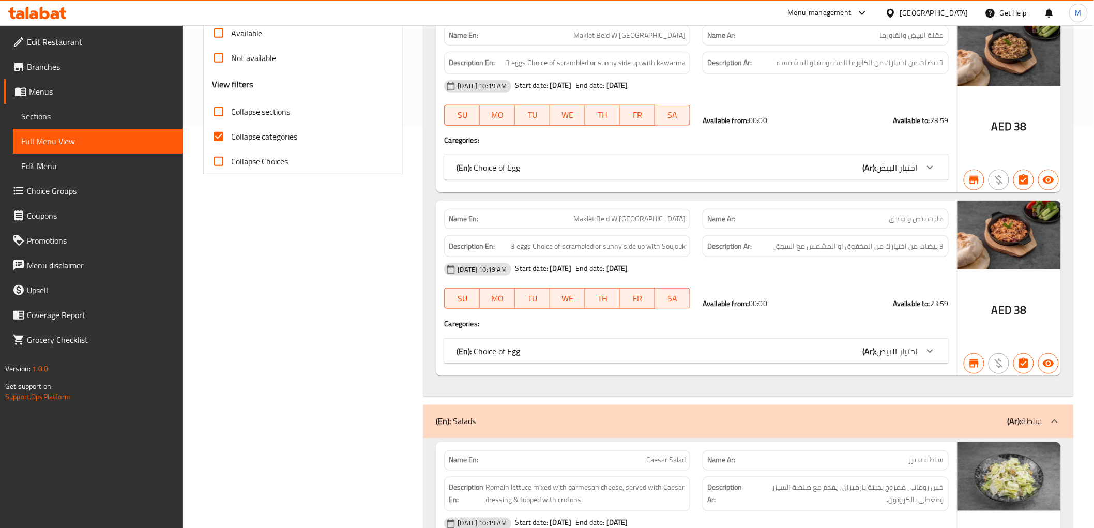
scroll to position [804, 0]
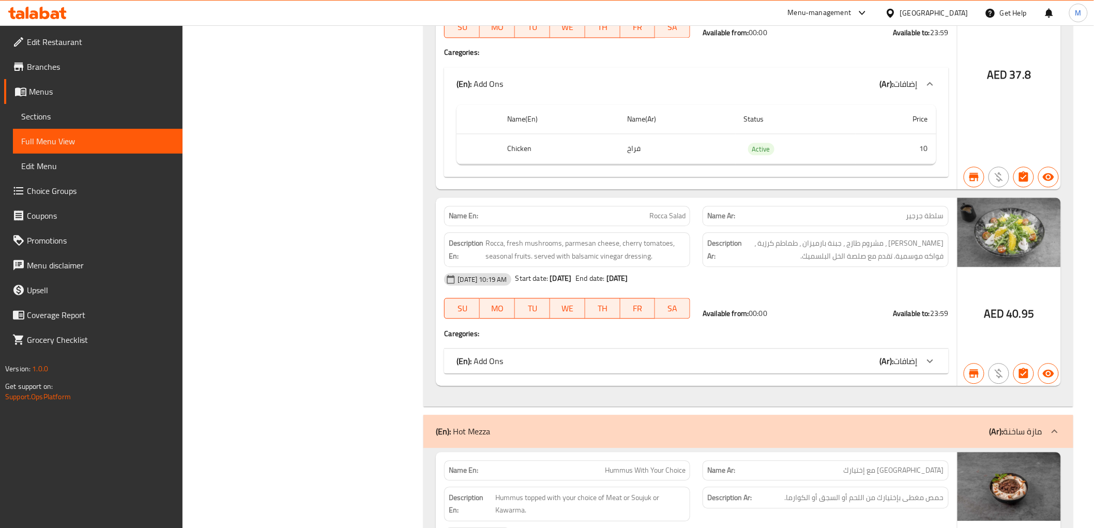
scroll to position [1091, 0]
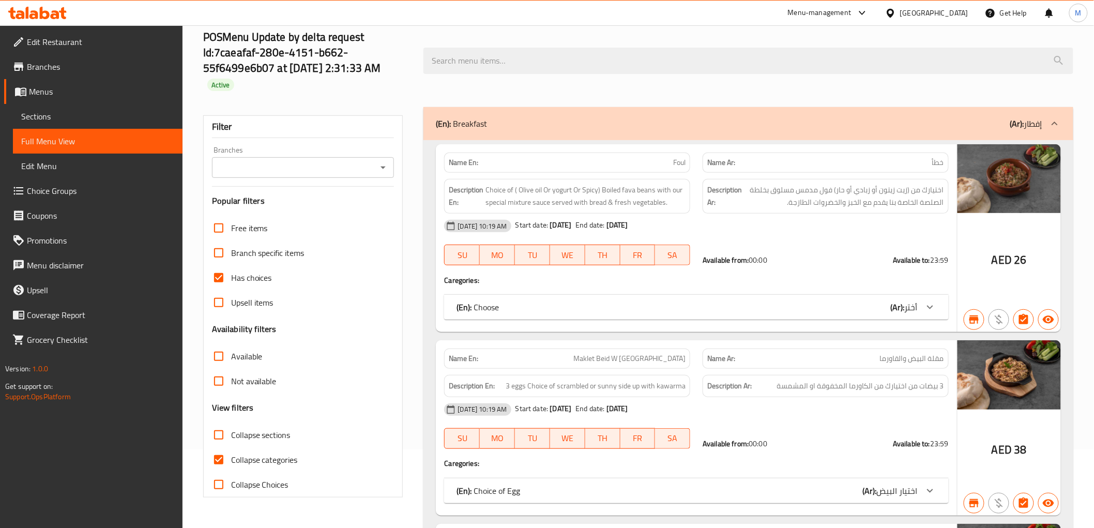
scroll to position [0, 0]
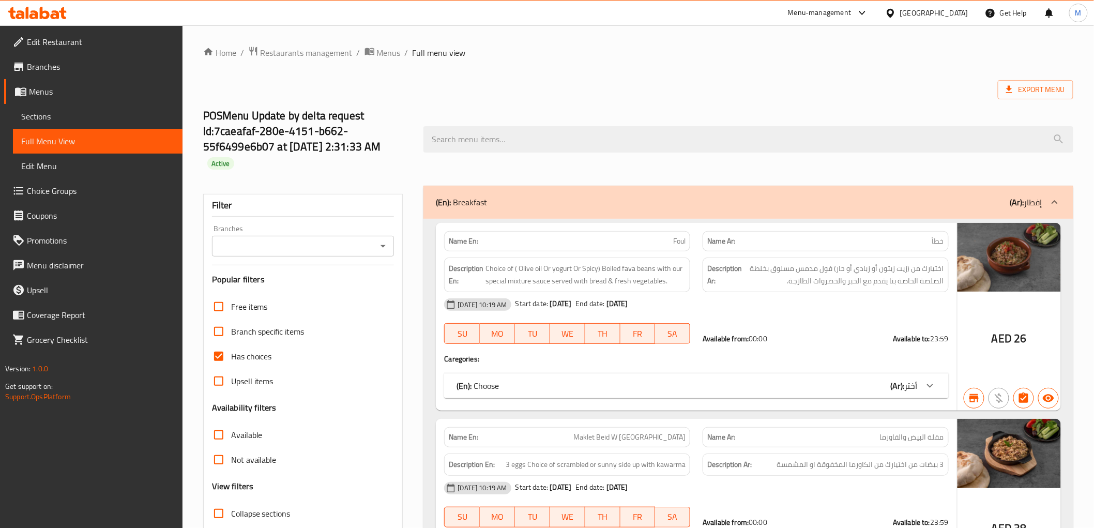
click at [384, 50] on span "Menus" at bounding box center [389, 53] width 24 height 12
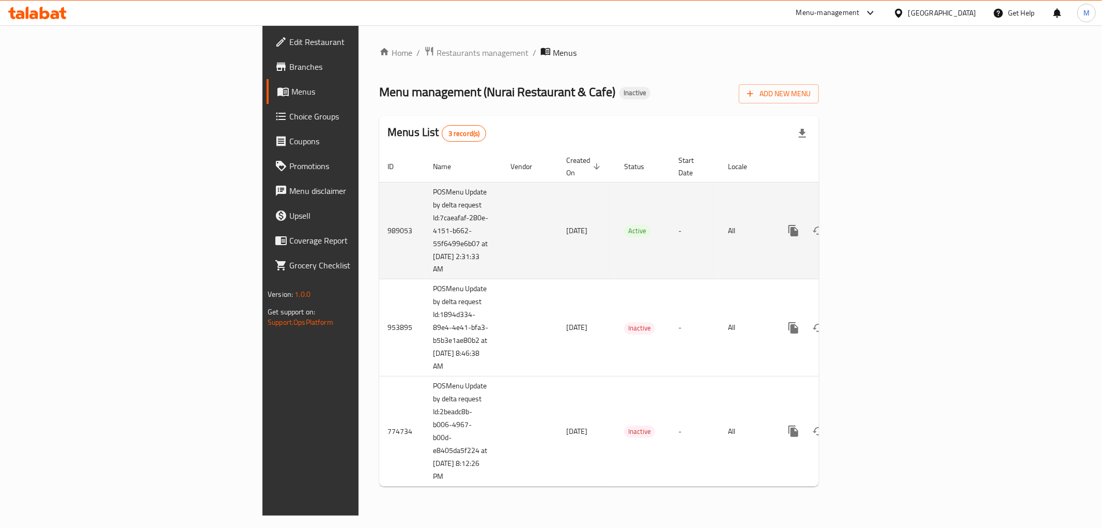
click at [873, 226] on icon "enhanced table" at bounding box center [868, 230] width 9 height 9
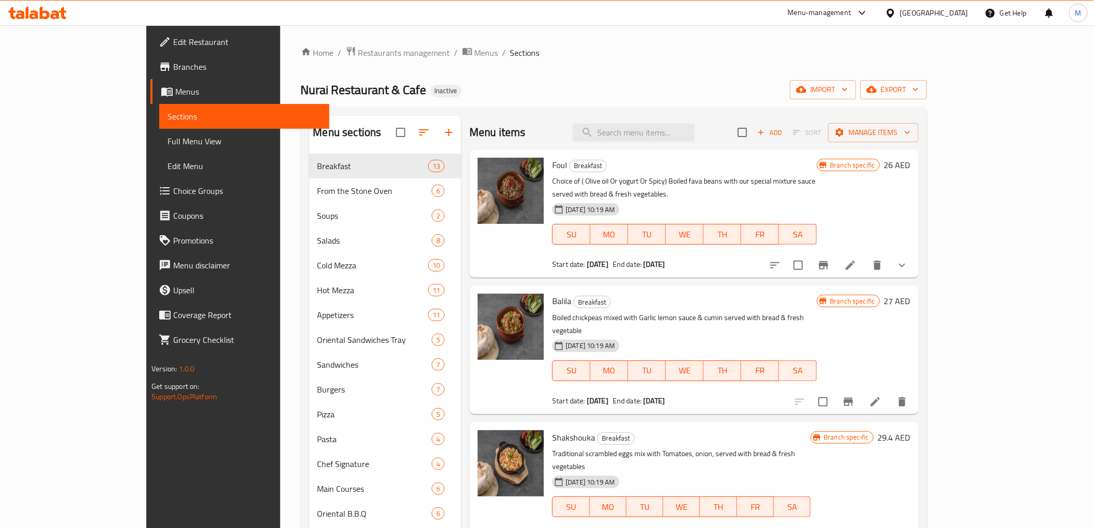
scroll to position [204, 0]
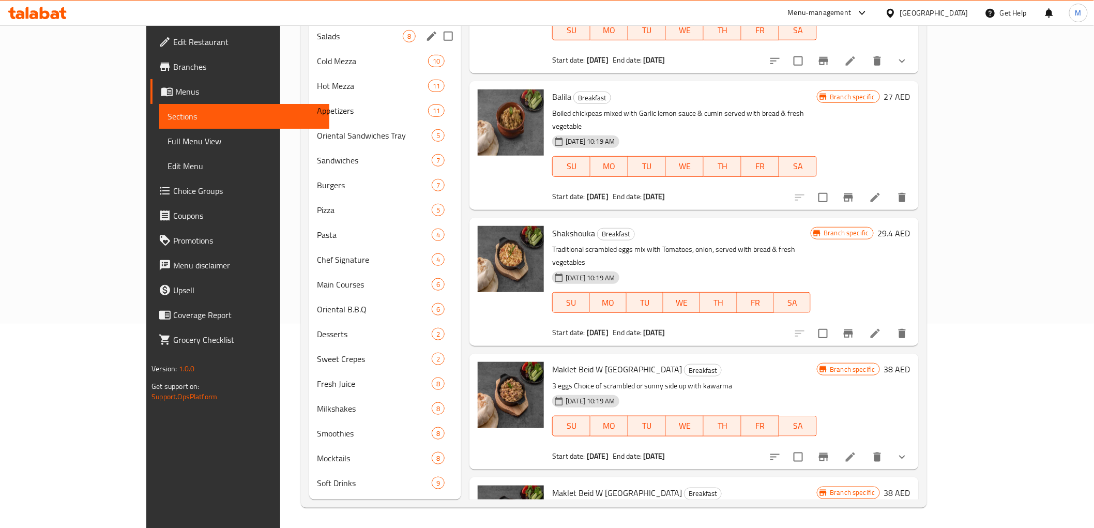
click at [309, 42] on div "Salads 8" at bounding box center [385, 36] width 152 height 25
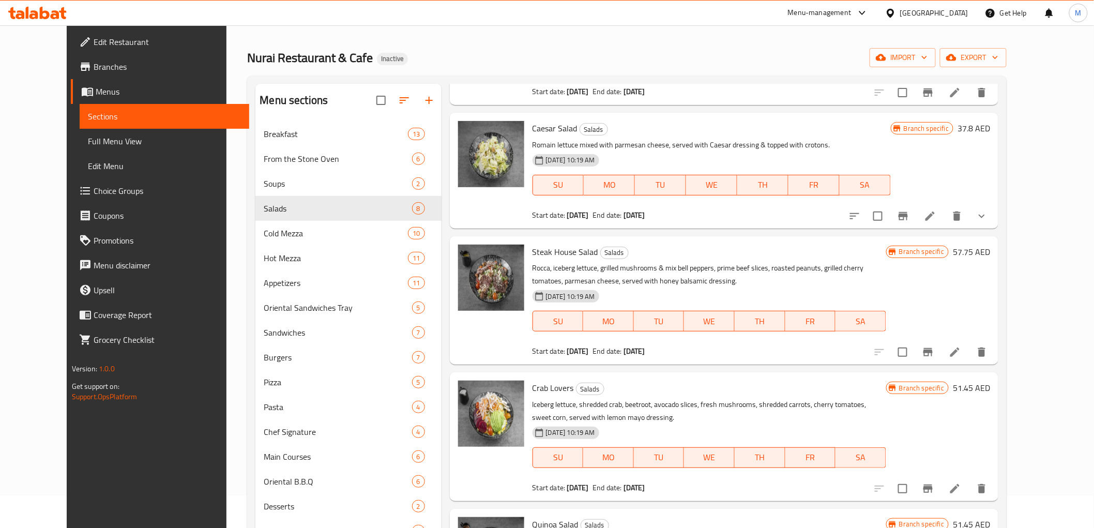
scroll to position [476, 0]
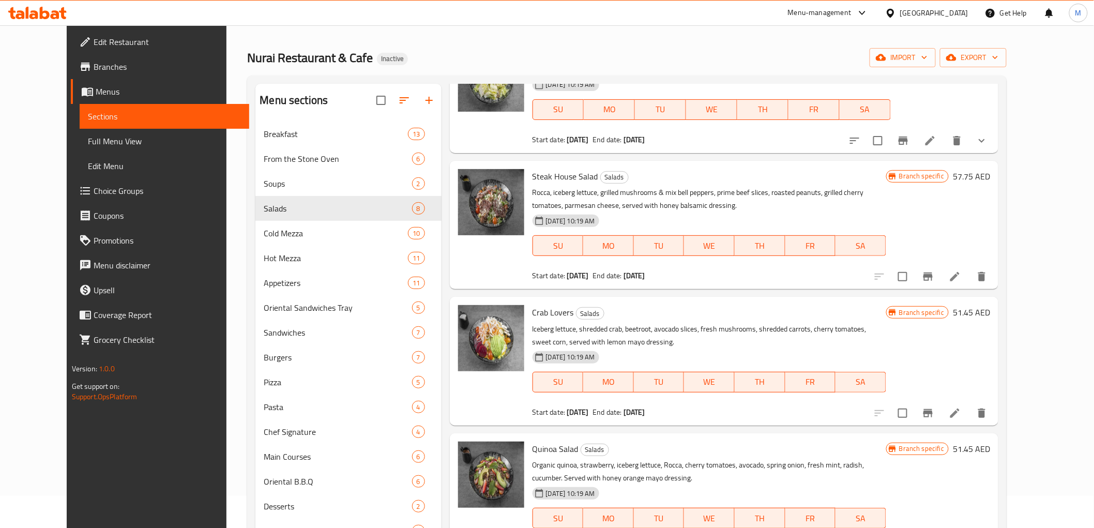
click at [994, 128] on div at bounding box center [918, 140] width 152 height 25
click at [994, 128] on button "show more" at bounding box center [981, 140] width 25 height 25
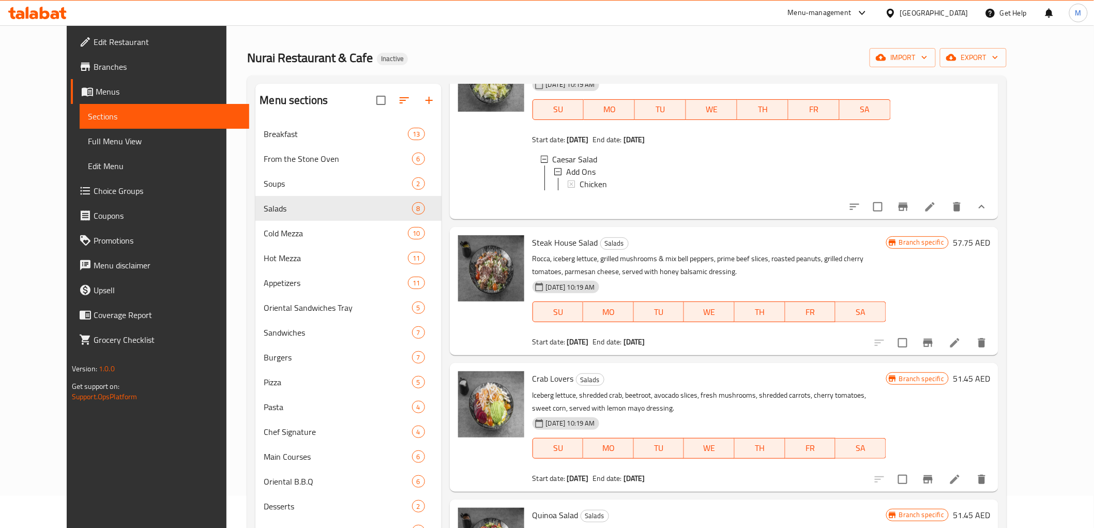
click at [944, 197] on li at bounding box center [929, 206] width 29 height 19
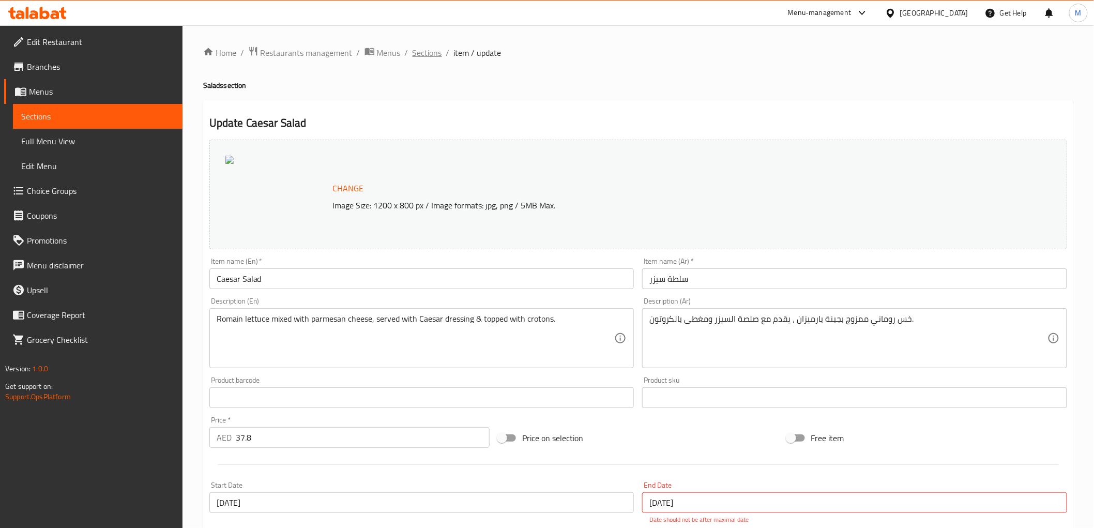
click at [433, 53] on span "Sections" at bounding box center [426, 53] width 29 height 12
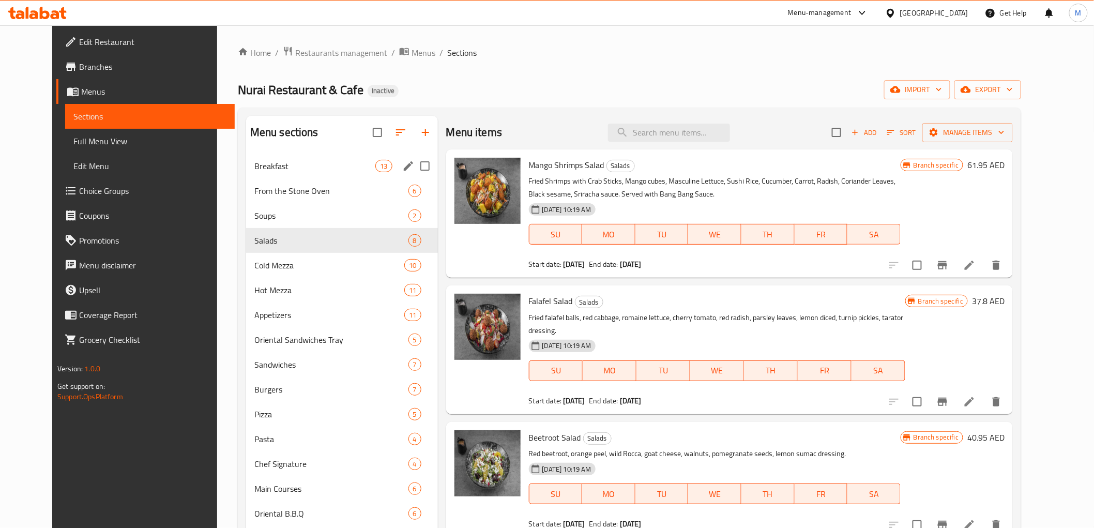
click at [279, 159] on div "Breakfast 13" at bounding box center [342, 166] width 192 height 25
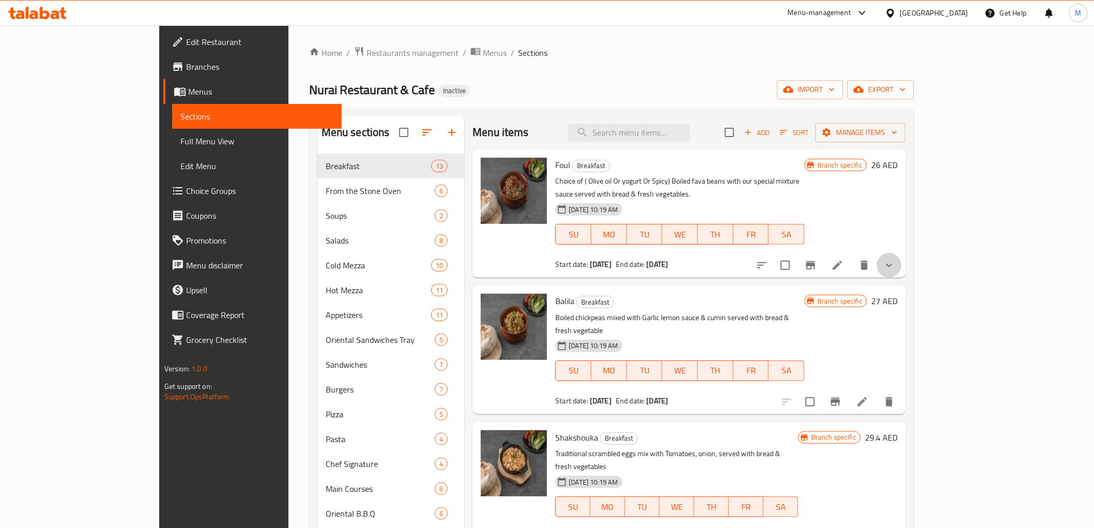
click at [901, 261] on button "show more" at bounding box center [889, 265] width 25 height 25
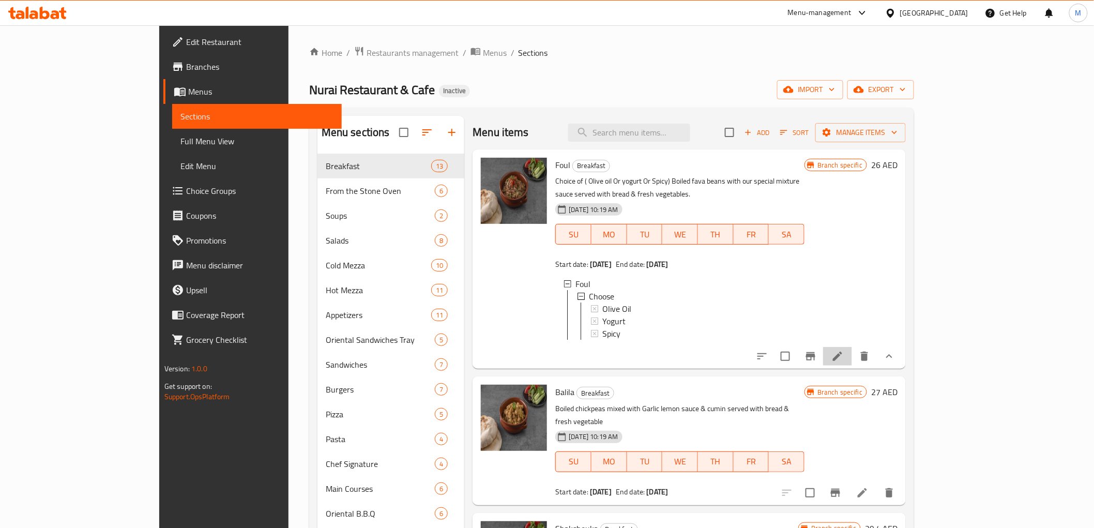
click at [852, 347] on li at bounding box center [837, 356] width 29 height 19
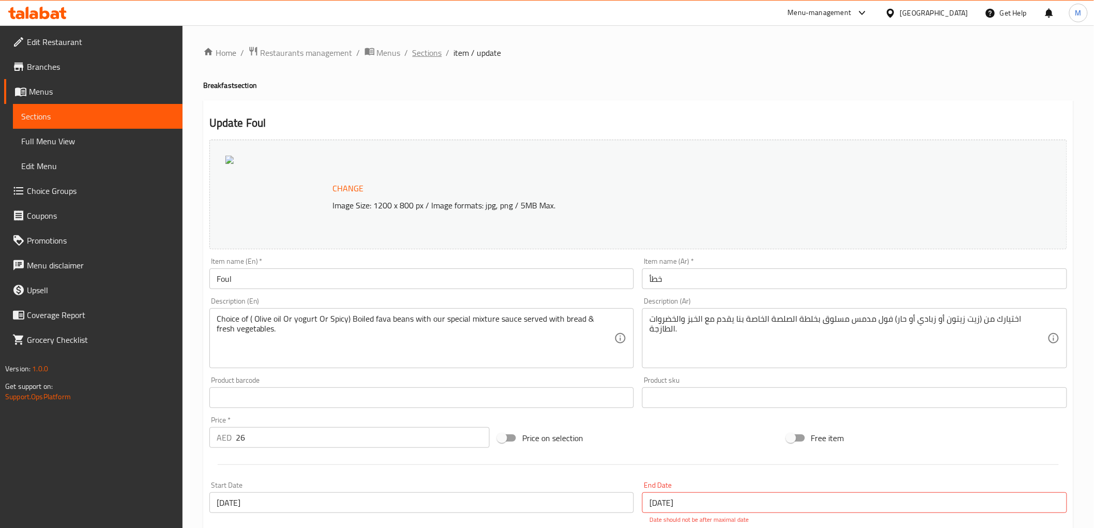
click at [424, 49] on span "Sections" at bounding box center [426, 53] width 29 height 12
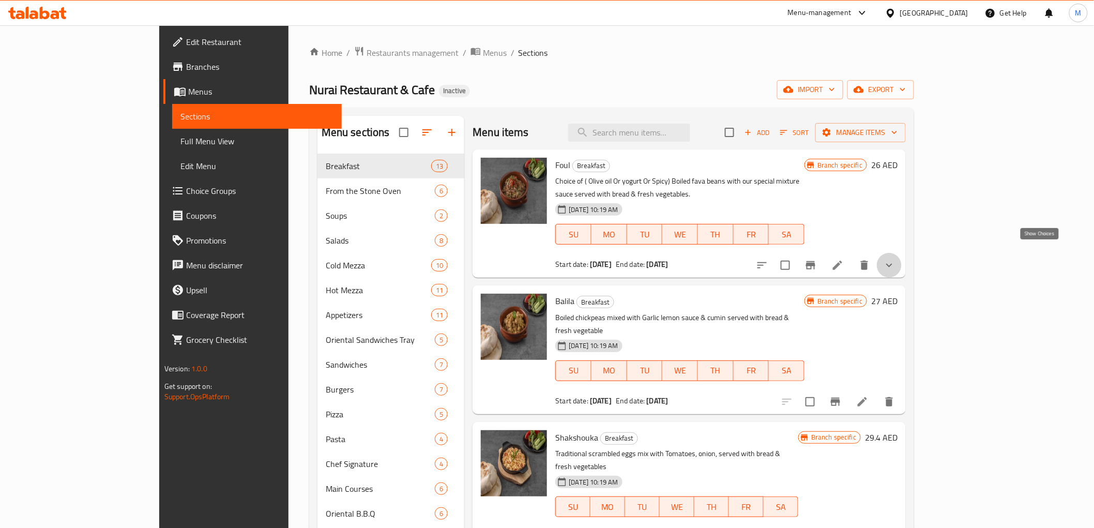
click at [895, 259] on icon "show more" at bounding box center [889, 265] width 12 height 12
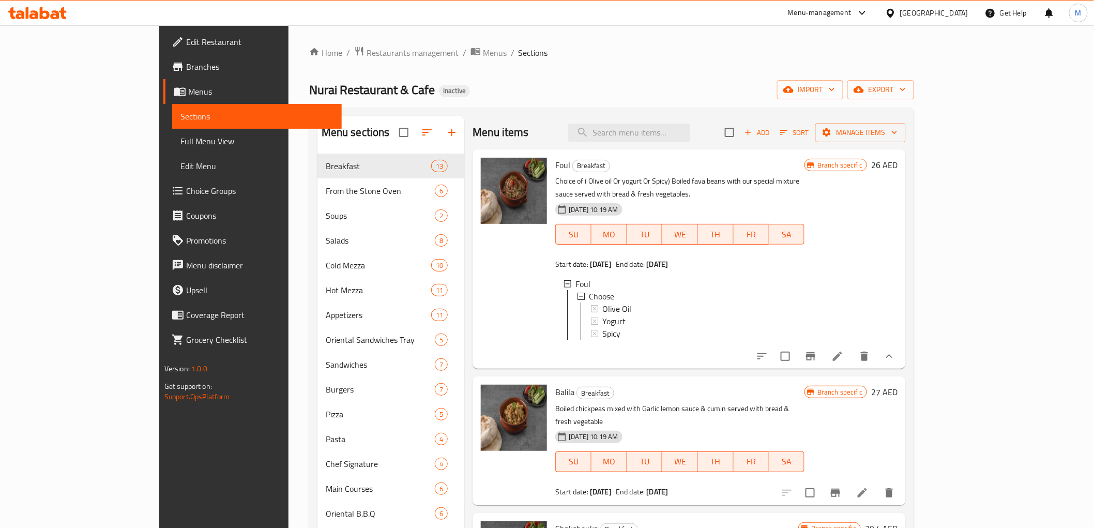
click at [186, 188] on span "Choice Groups" at bounding box center [259, 191] width 147 height 12
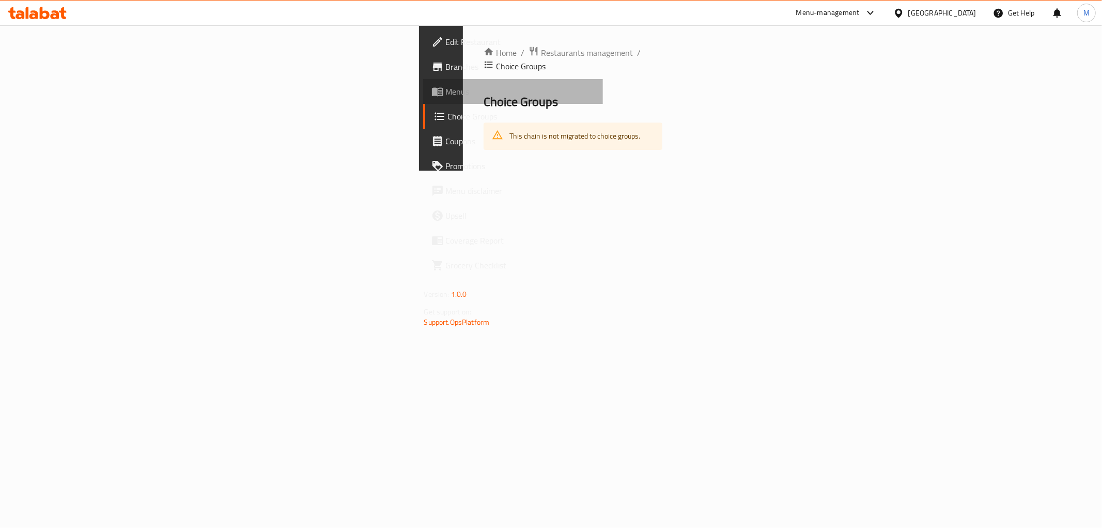
click at [446, 88] on span "Menus" at bounding box center [520, 91] width 149 height 12
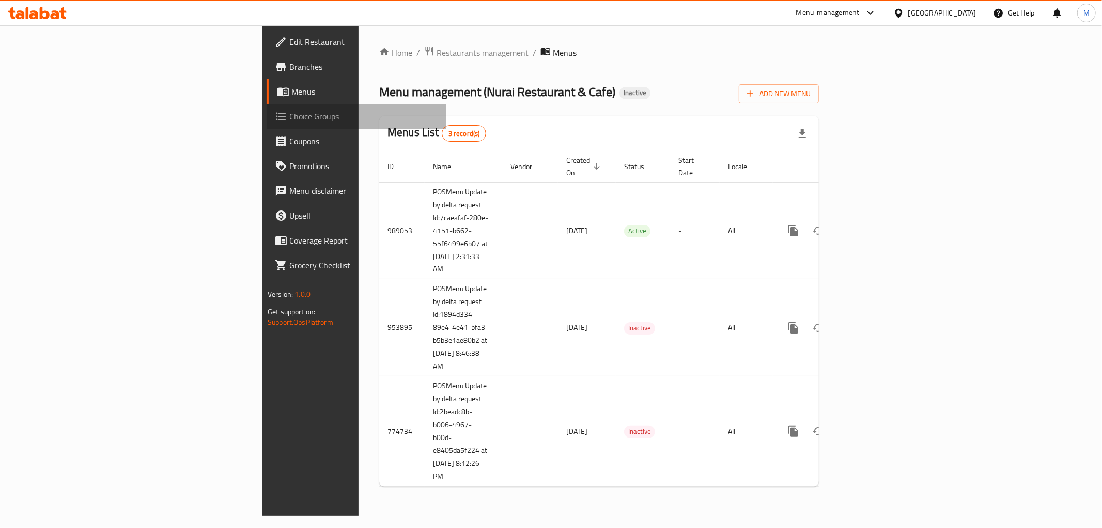
click at [289, 110] on span "Choice Groups" at bounding box center [363, 116] width 149 height 12
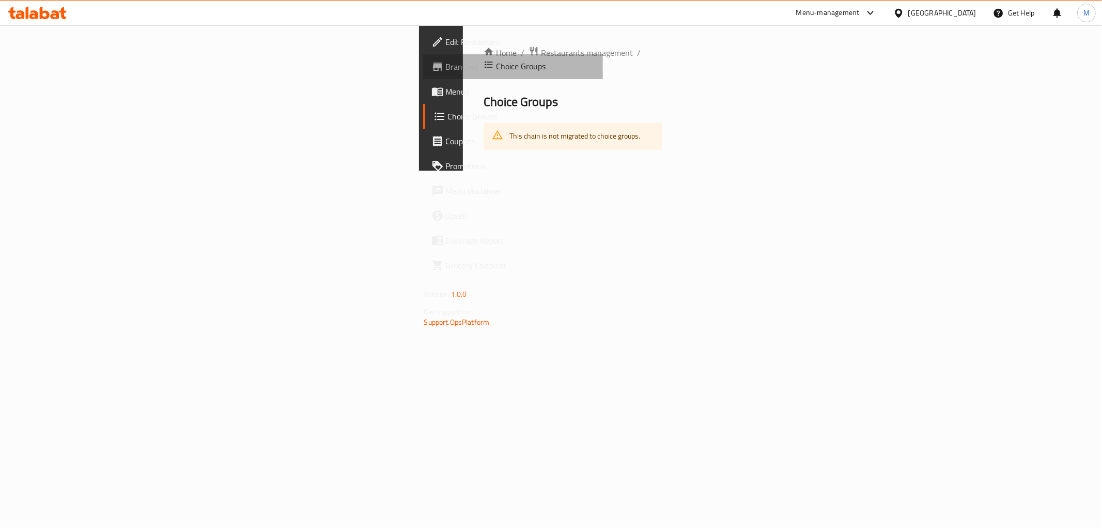
click at [446, 70] on span "Branches" at bounding box center [520, 66] width 149 height 12
